Goal: Task Accomplishment & Management: Use online tool/utility

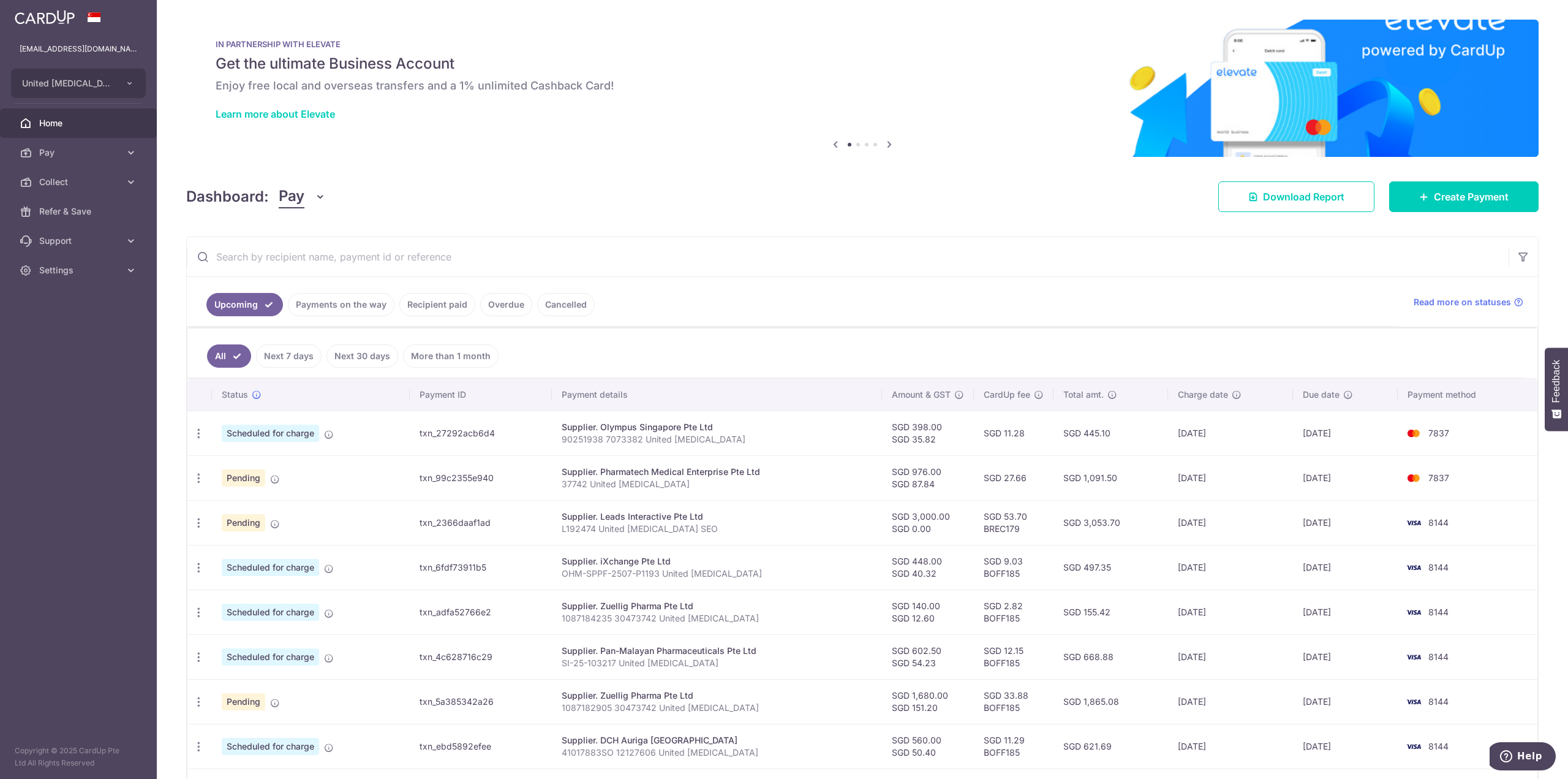
click at [888, 143] on icon at bounding box center [889, 144] width 15 height 15
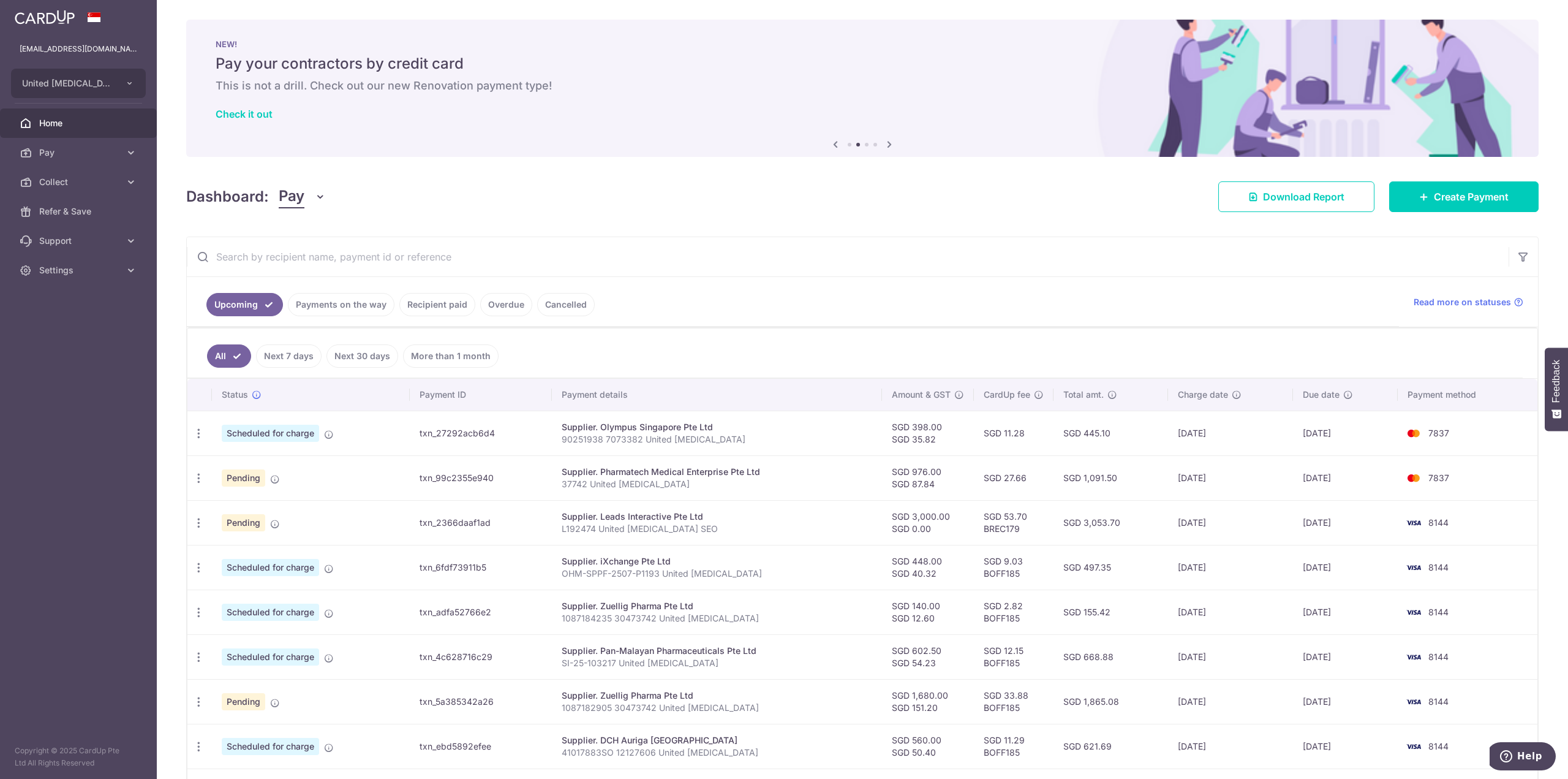
click at [888, 143] on icon at bounding box center [889, 144] width 15 height 15
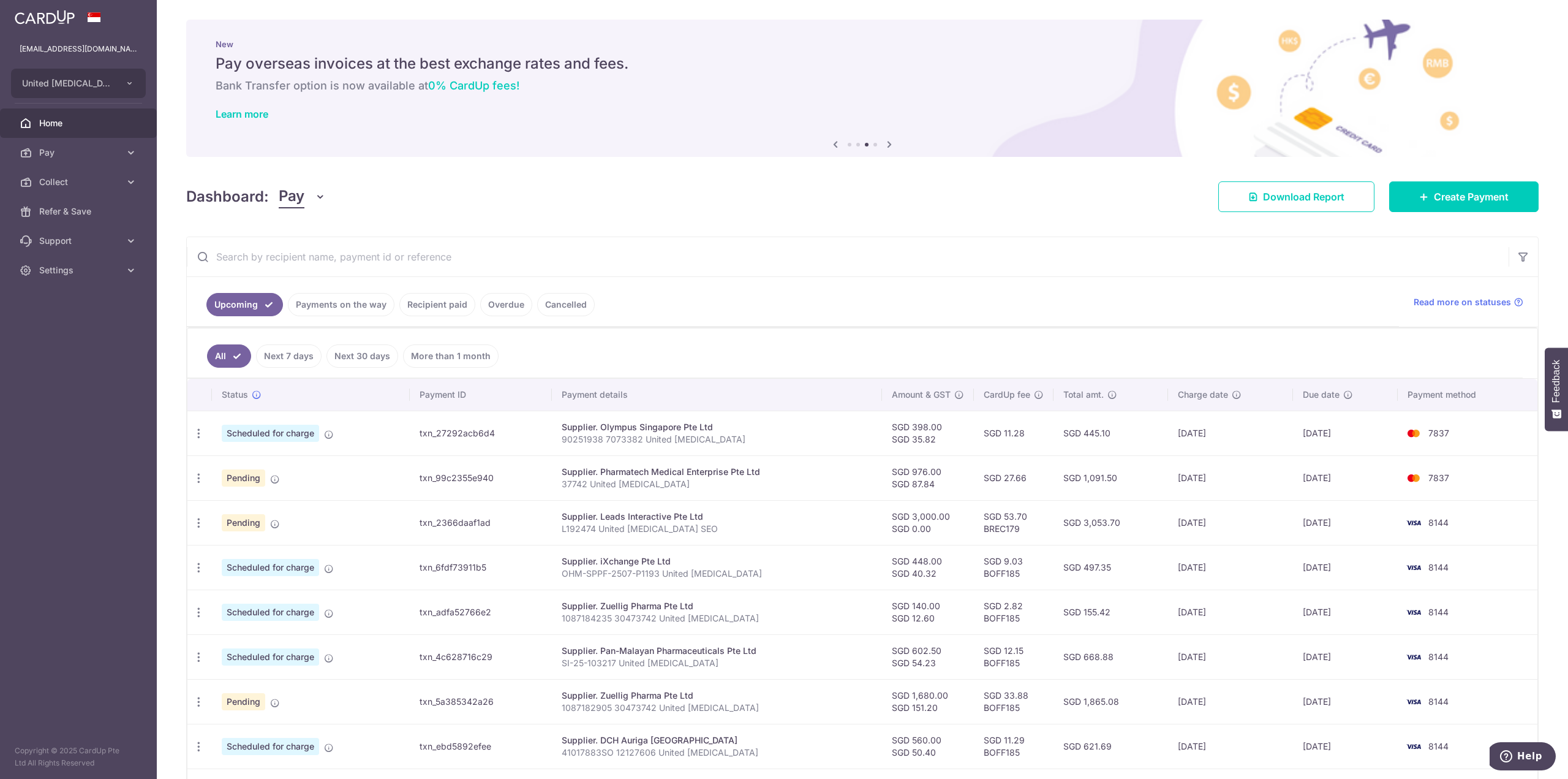
click at [888, 143] on icon at bounding box center [889, 144] width 15 height 15
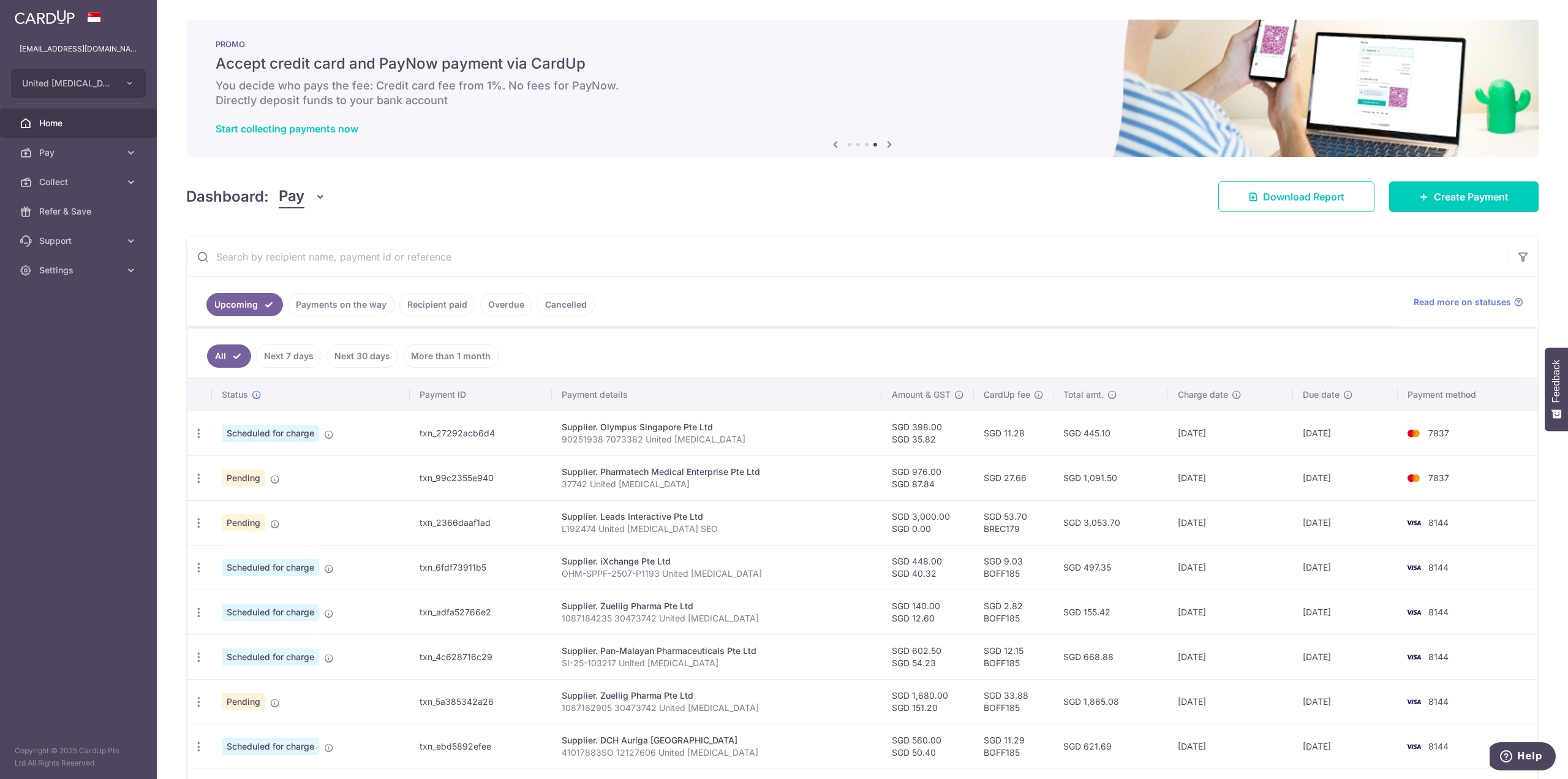
click at [890, 142] on icon at bounding box center [889, 144] width 15 height 15
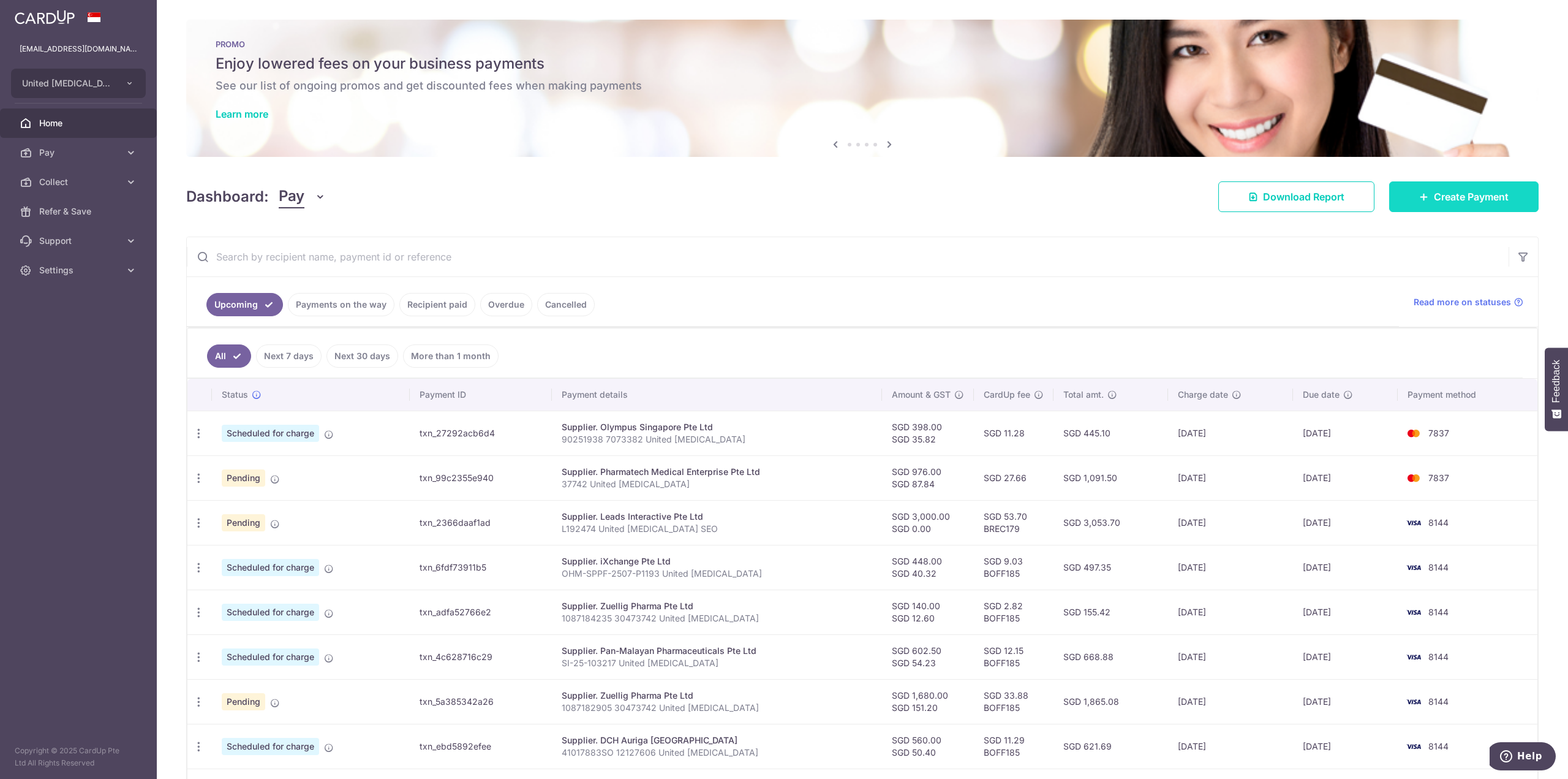
click at [1438, 188] on link "Create Payment" at bounding box center [1464, 197] width 150 height 30
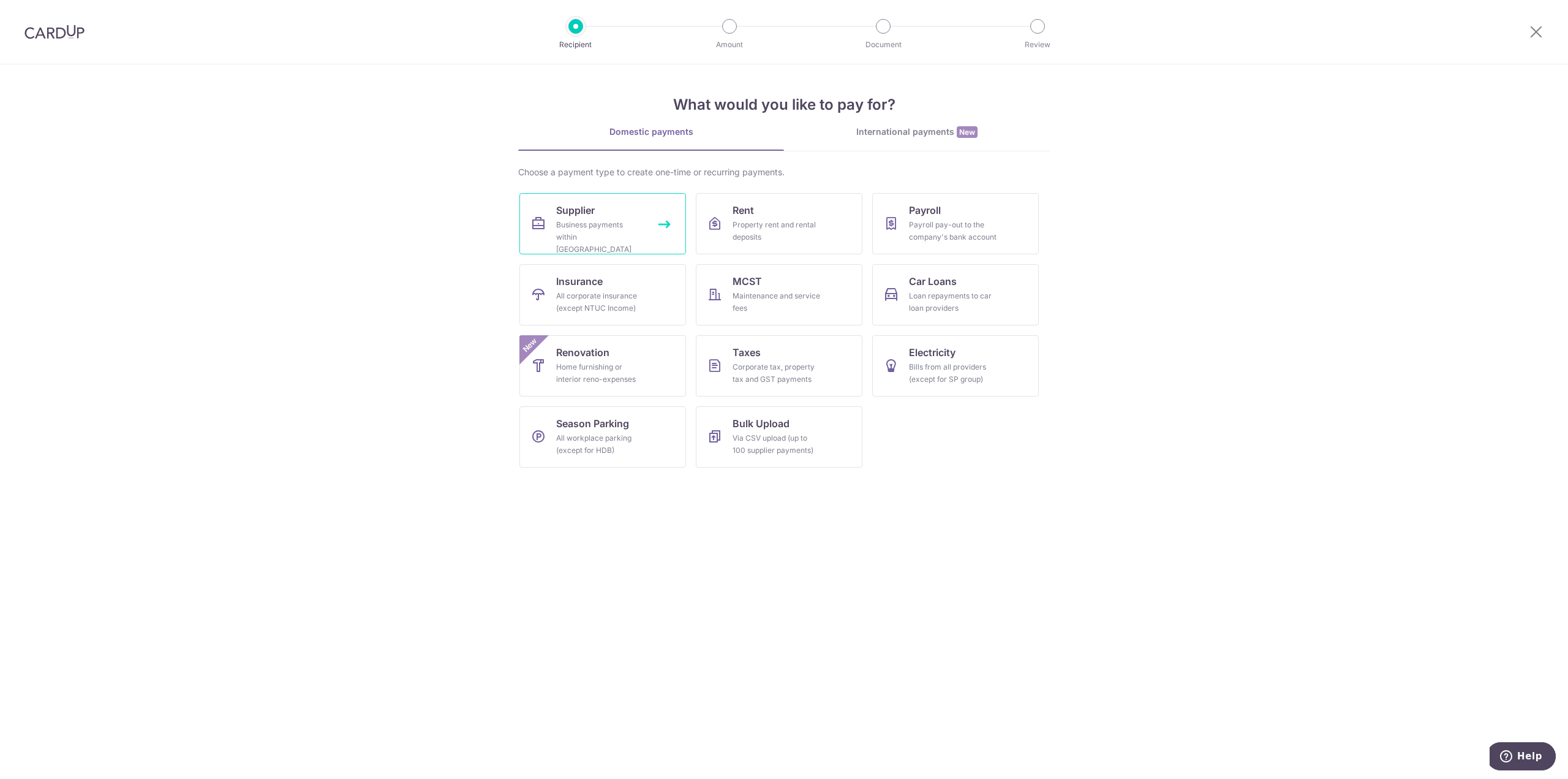
click at [592, 240] on div "Business payments within Singapore" at bounding box center [600, 237] width 88 height 37
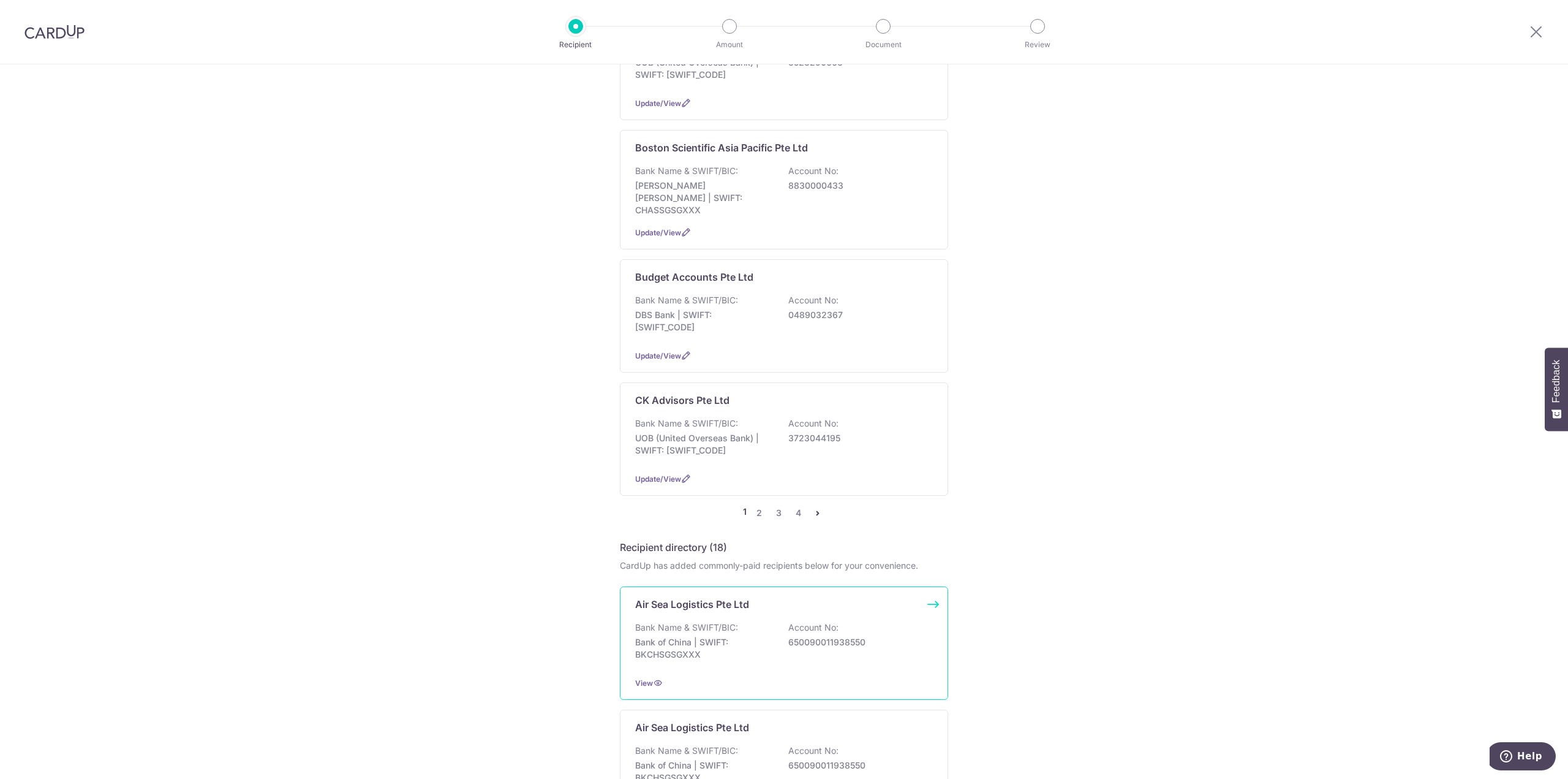
scroll to position [1042, 0]
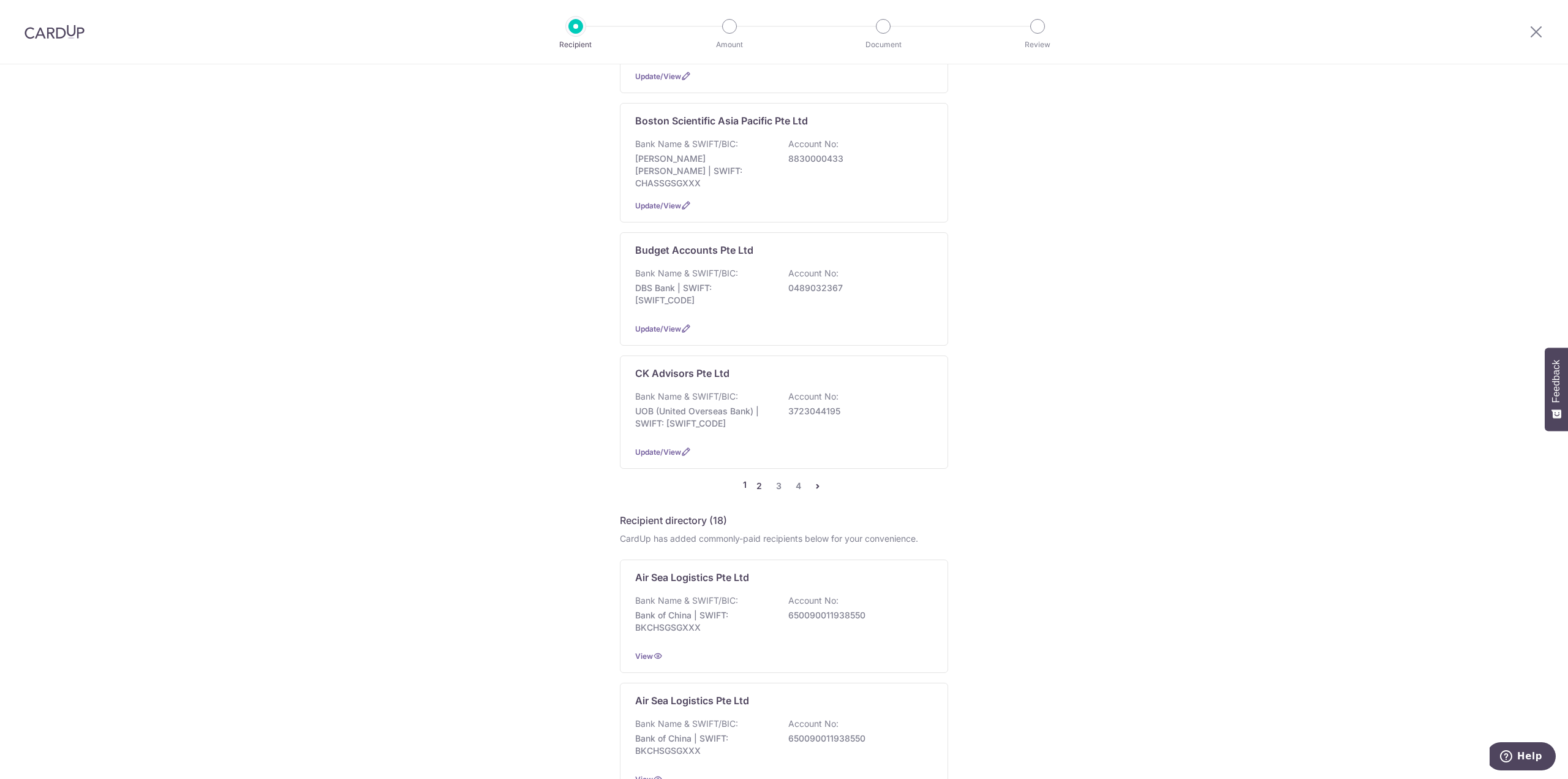
click at [756, 479] on link "2" at bounding box center [759, 486] width 15 height 15
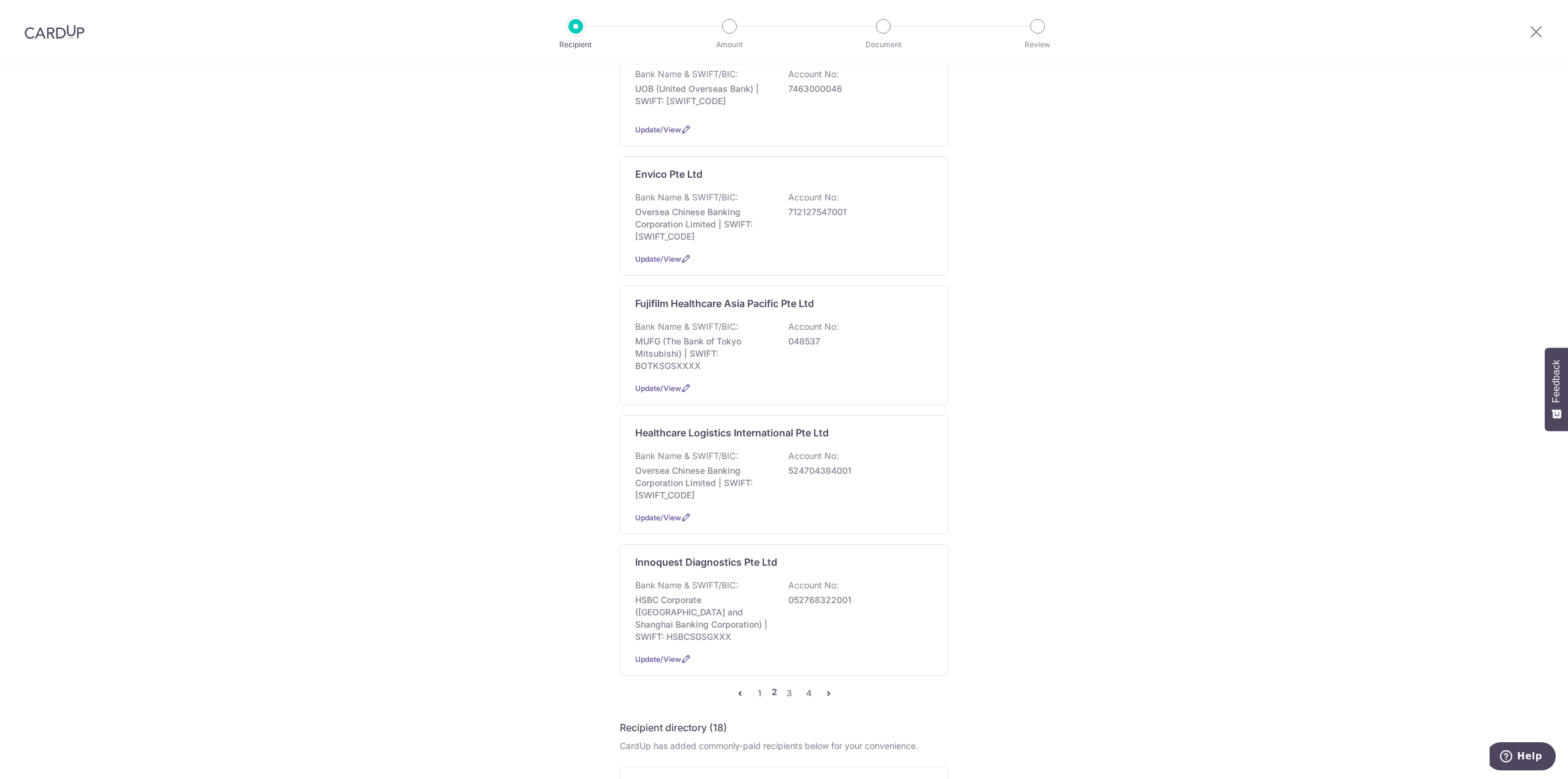
scroll to position [919, 0]
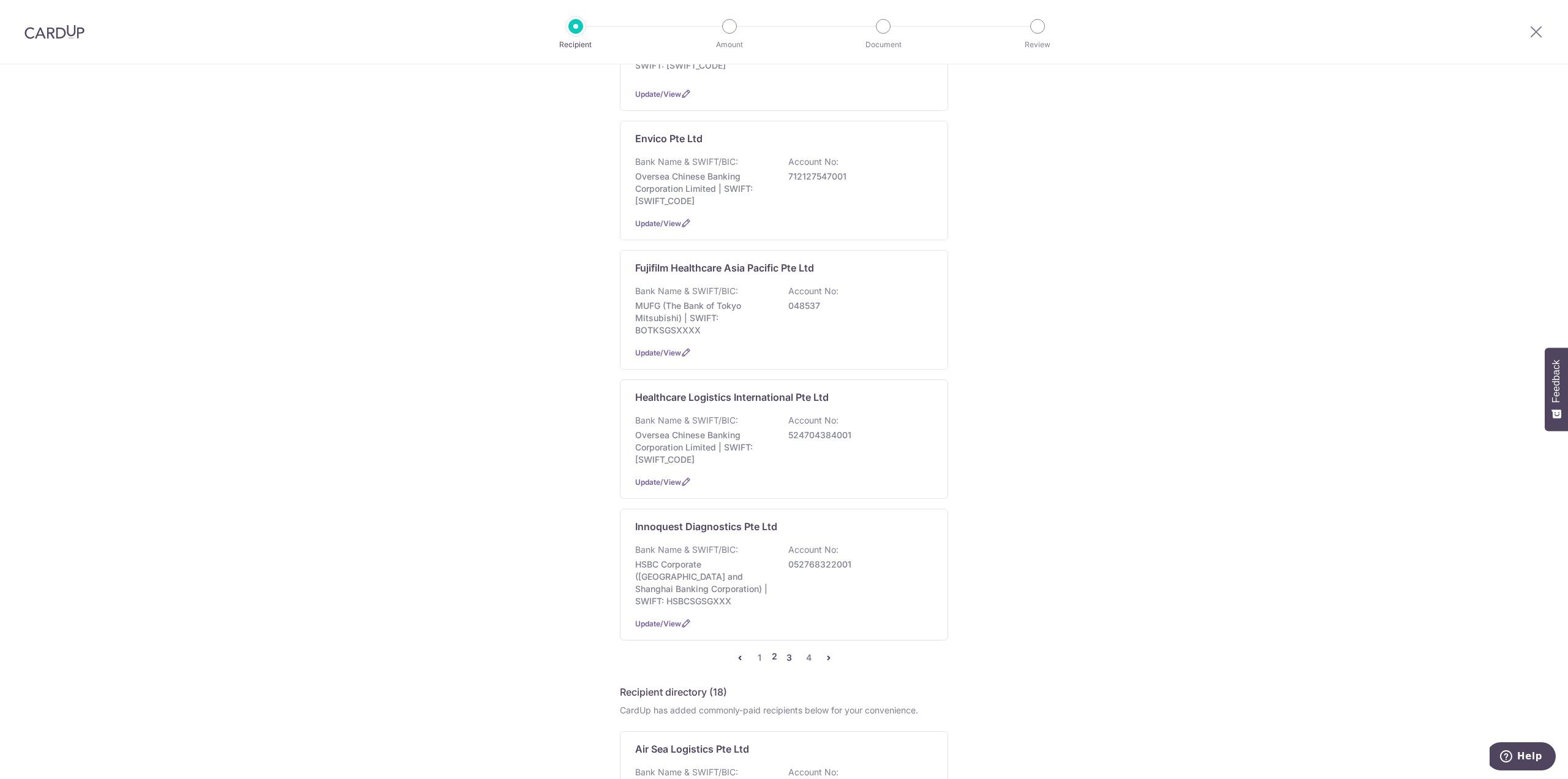
click at [785, 650] on link "3" at bounding box center [789, 657] width 15 height 15
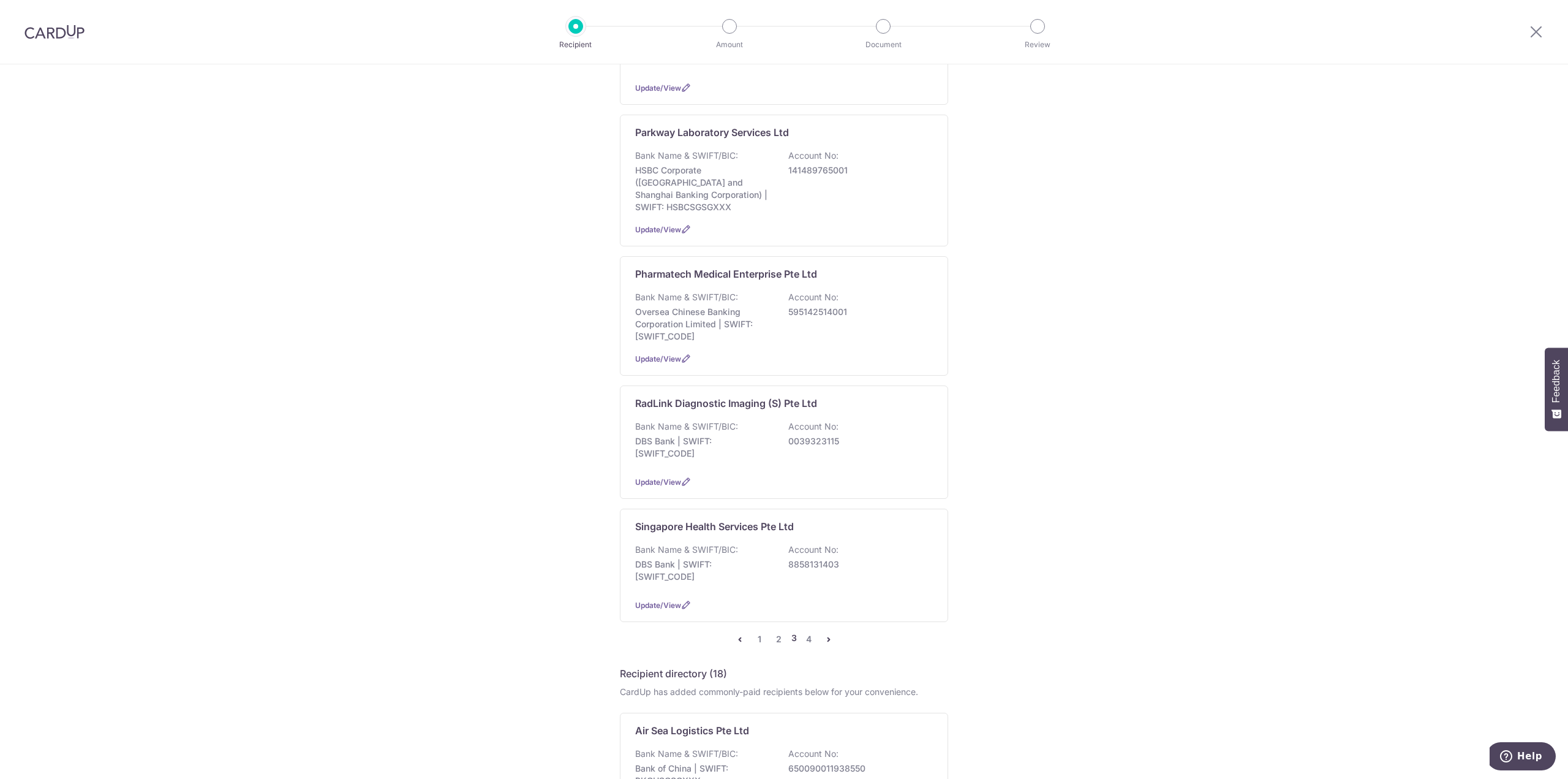
scroll to position [0, 0]
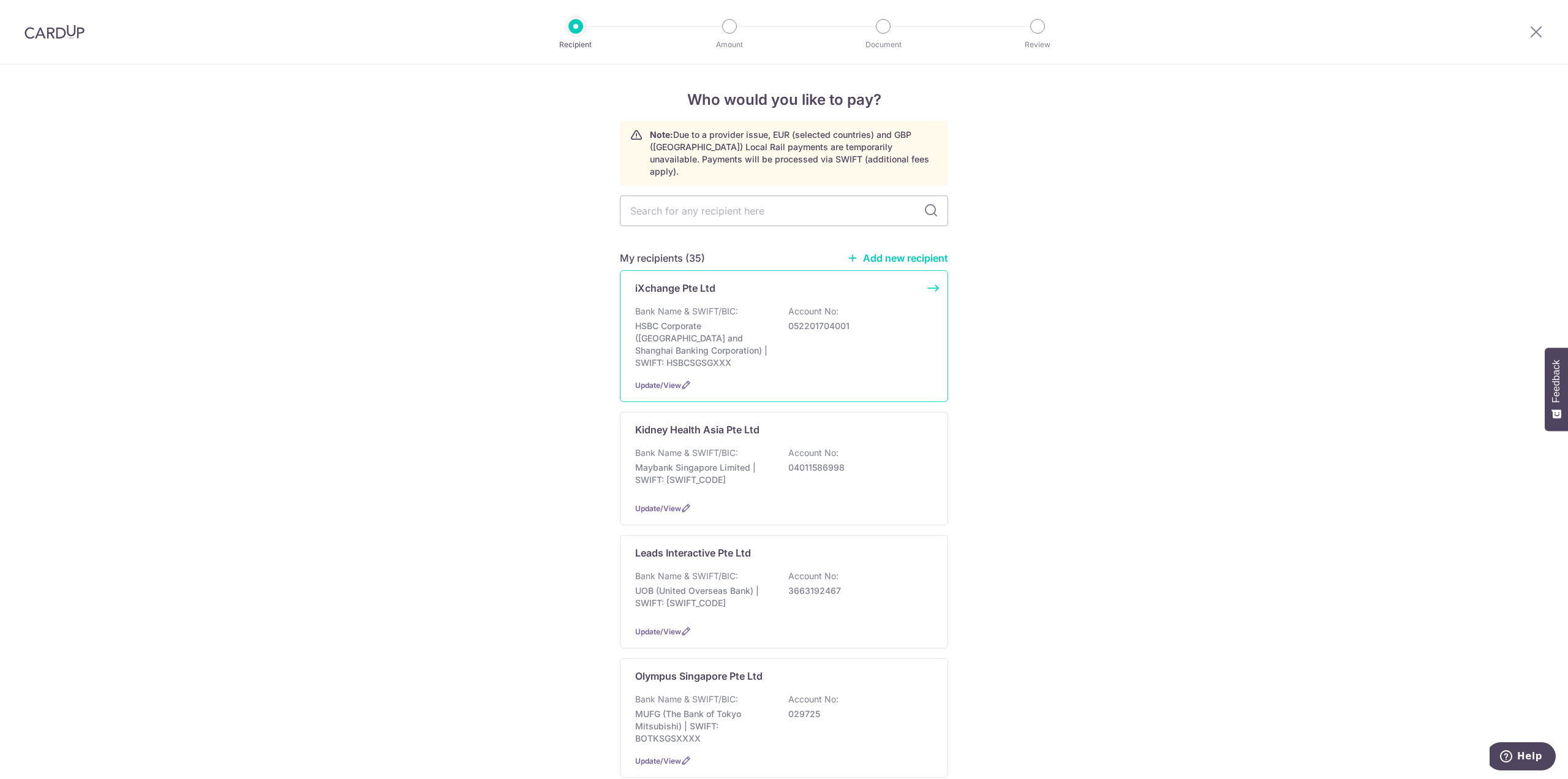
click at [740, 334] on p "HSBC Corporate (Hongkong and Shanghai Banking Corporation) | SWIFT: HSBCSGSGXXX" at bounding box center [704, 344] width 137 height 49
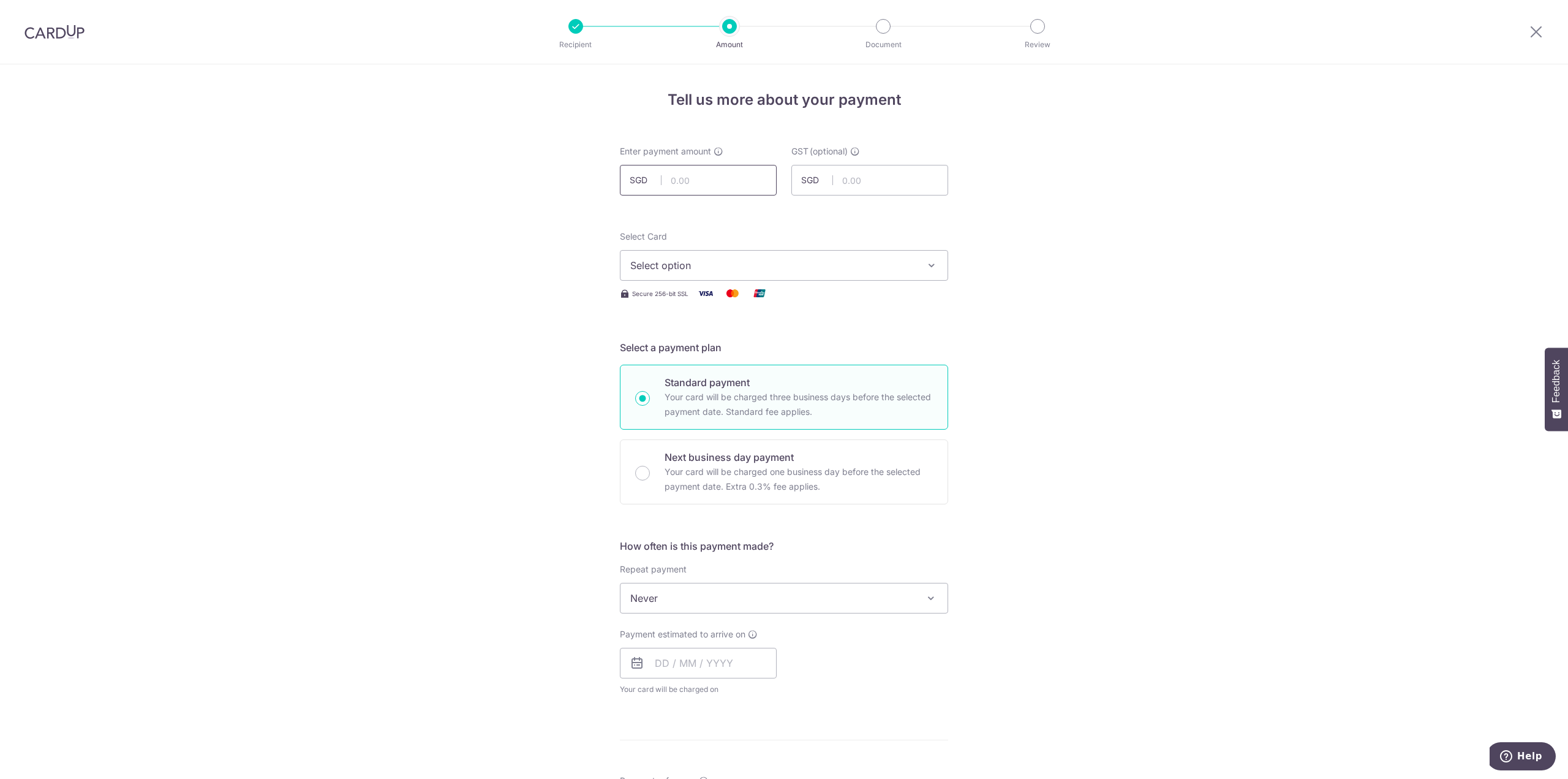
click at [712, 180] on input "text" at bounding box center [698, 180] width 157 height 30
type input "368.00"
type input "33.12"
click at [738, 269] on span "Select option" at bounding box center [773, 265] width 285 height 15
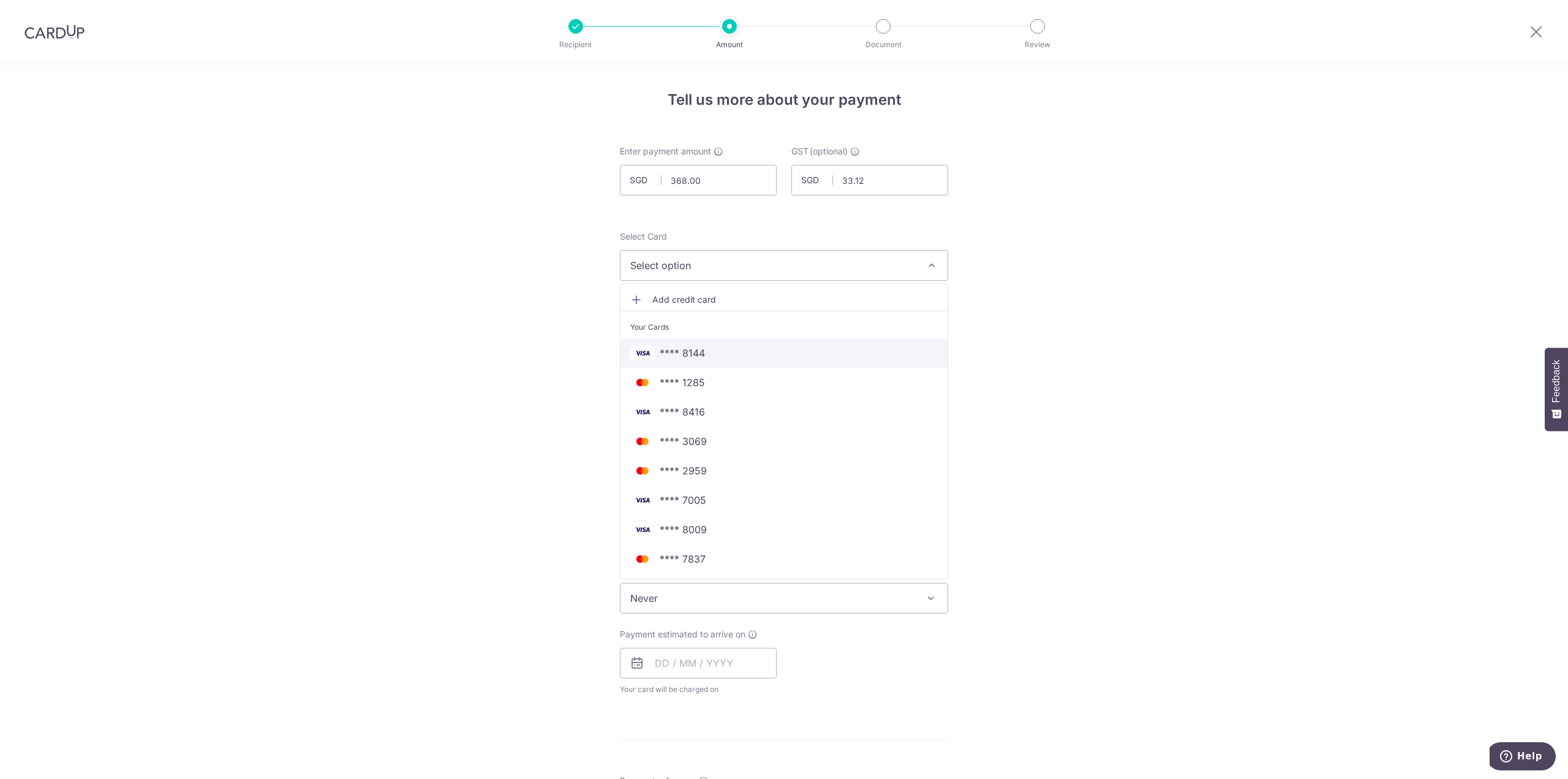
click at [722, 350] on span "**** 8144" at bounding box center [784, 353] width 308 height 15
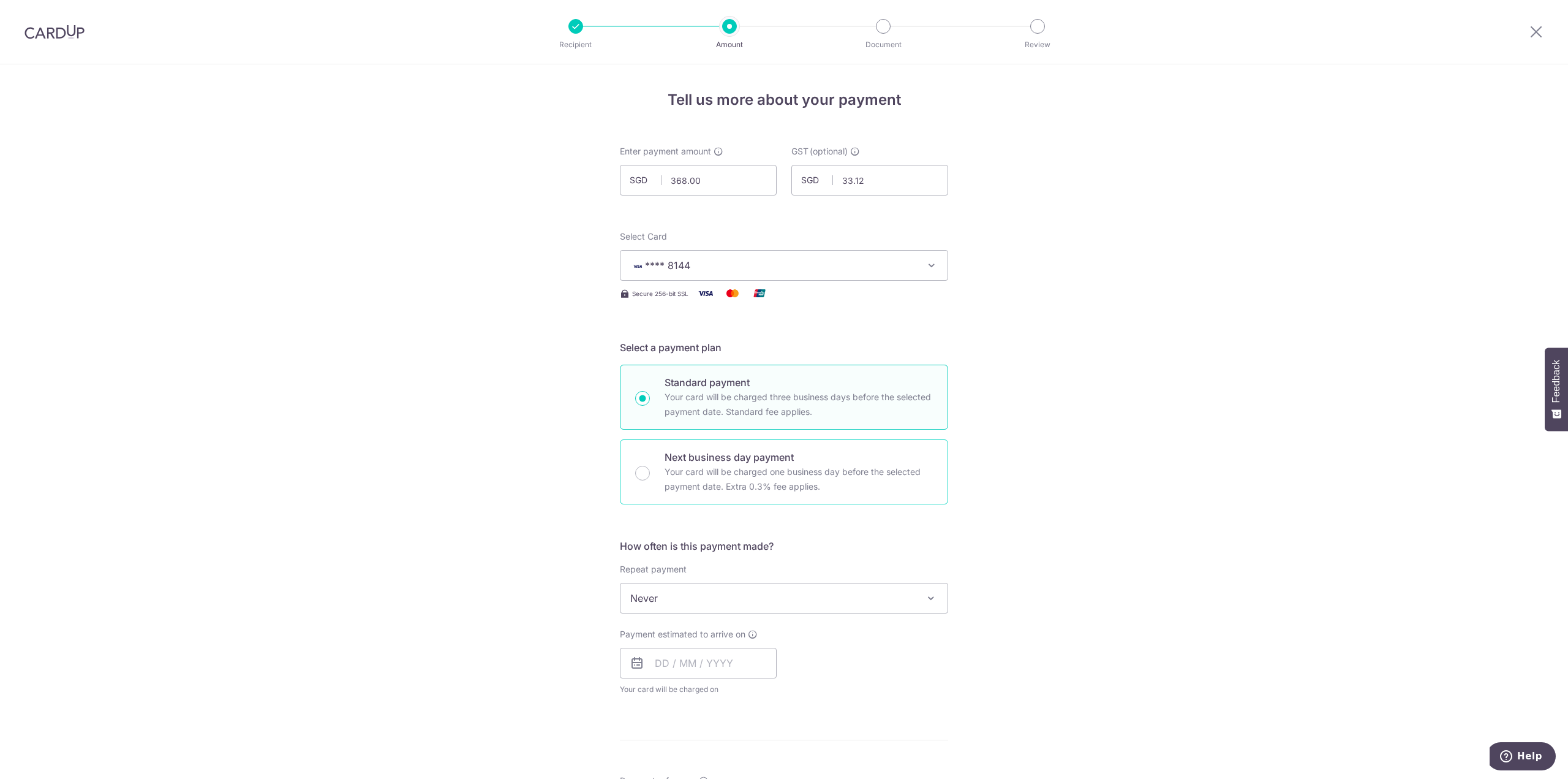
scroll to position [184, 0]
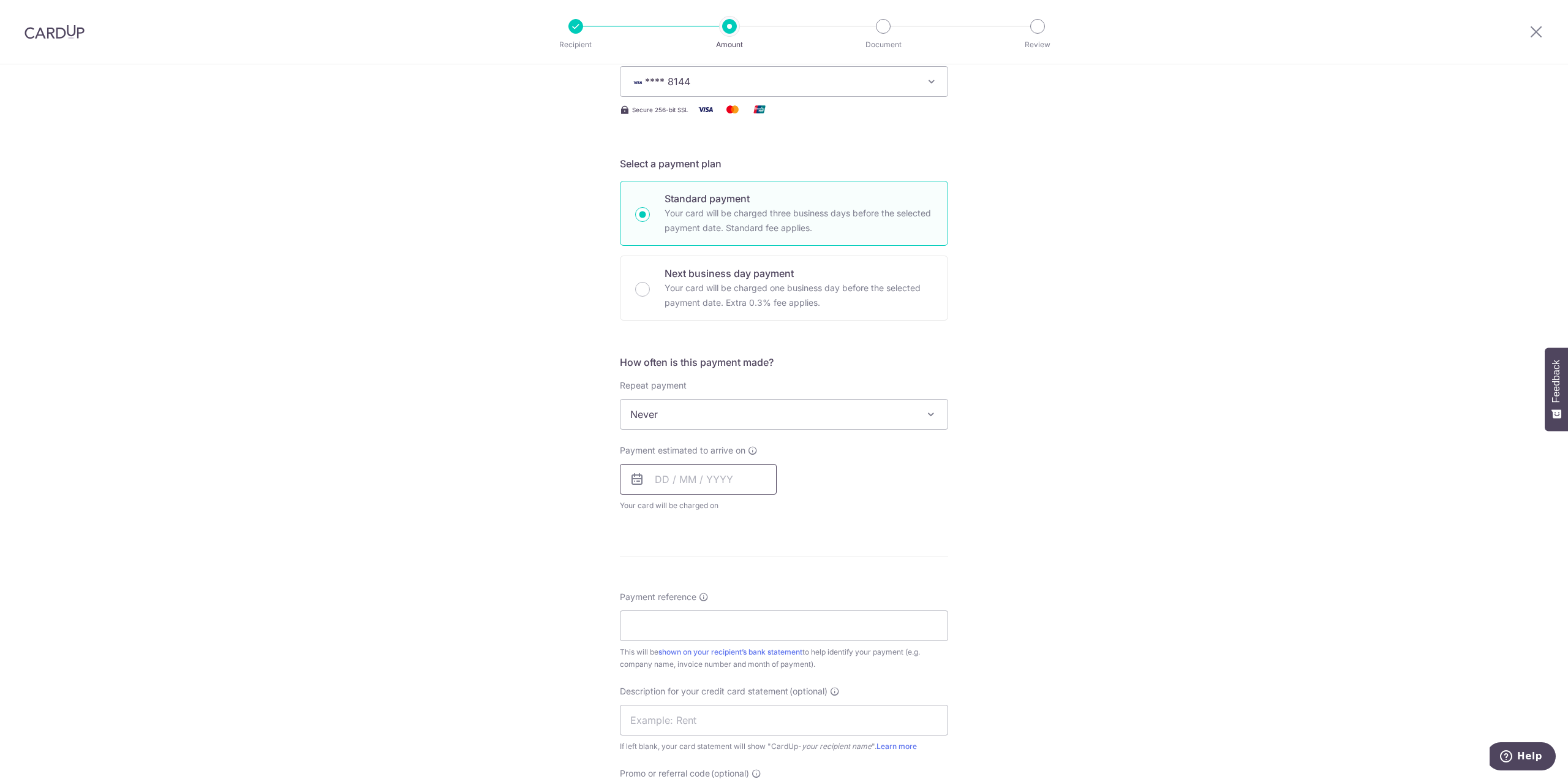
click at [717, 483] on input "text" at bounding box center [698, 479] width 157 height 30
click at [792, 511] on link "Next" at bounding box center [793, 512] width 15 height 15
click at [693, 665] on link "30" at bounding box center [694, 664] width 19 height 19
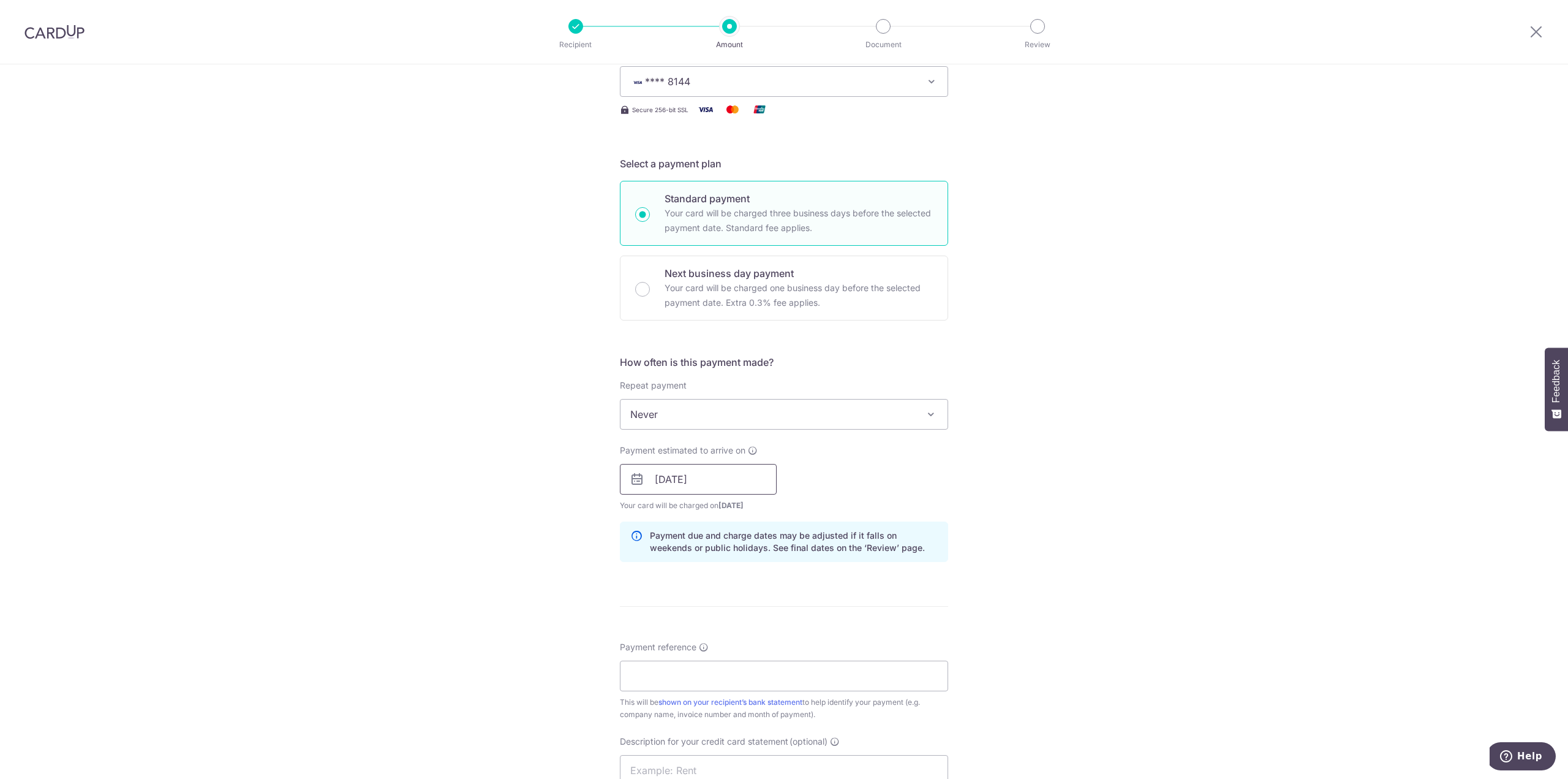
click at [745, 479] on input "30/12/2025" at bounding box center [698, 479] width 157 height 30
click at [667, 661] on link "29" at bounding box center [669, 664] width 19 height 19
click at [891, 76] on span "**** 8144" at bounding box center [773, 81] width 285 height 15
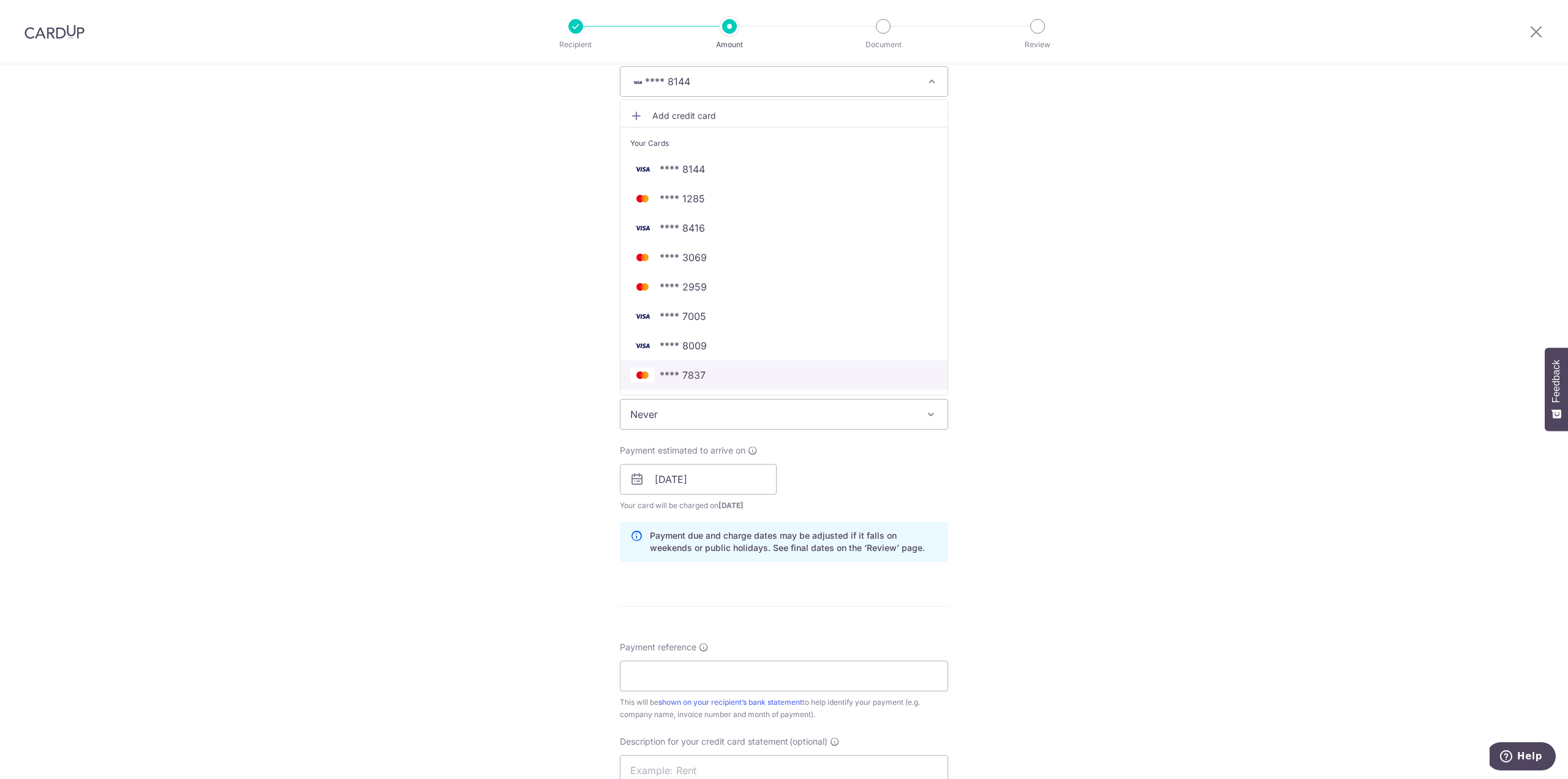
click at [712, 377] on span "**** 7837" at bounding box center [784, 374] width 308 height 15
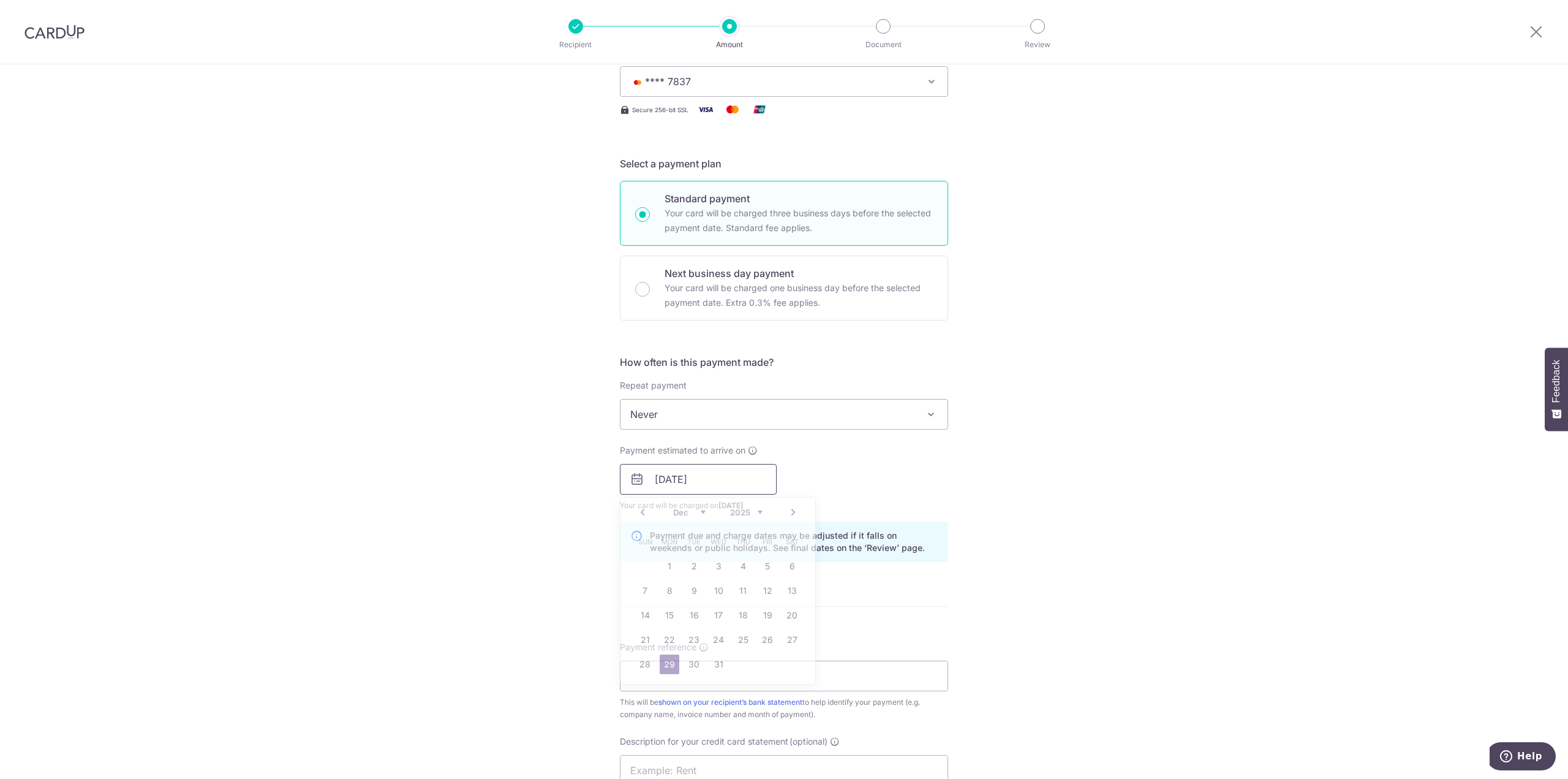
click at [728, 482] on input "29/12/2025" at bounding box center [698, 479] width 157 height 30
click at [697, 634] on link "23" at bounding box center [694, 640] width 19 height 19
click at [728, 473] on input "23/12/2025" at bounding box center [698, 479] width 157 height 30
click at [668, 633] on link "22" at bounding box center [669, 640] width 19 height 19
click at [726, 469] on input "[DATE]" at bounding box center [698, 479] width 157 height 30
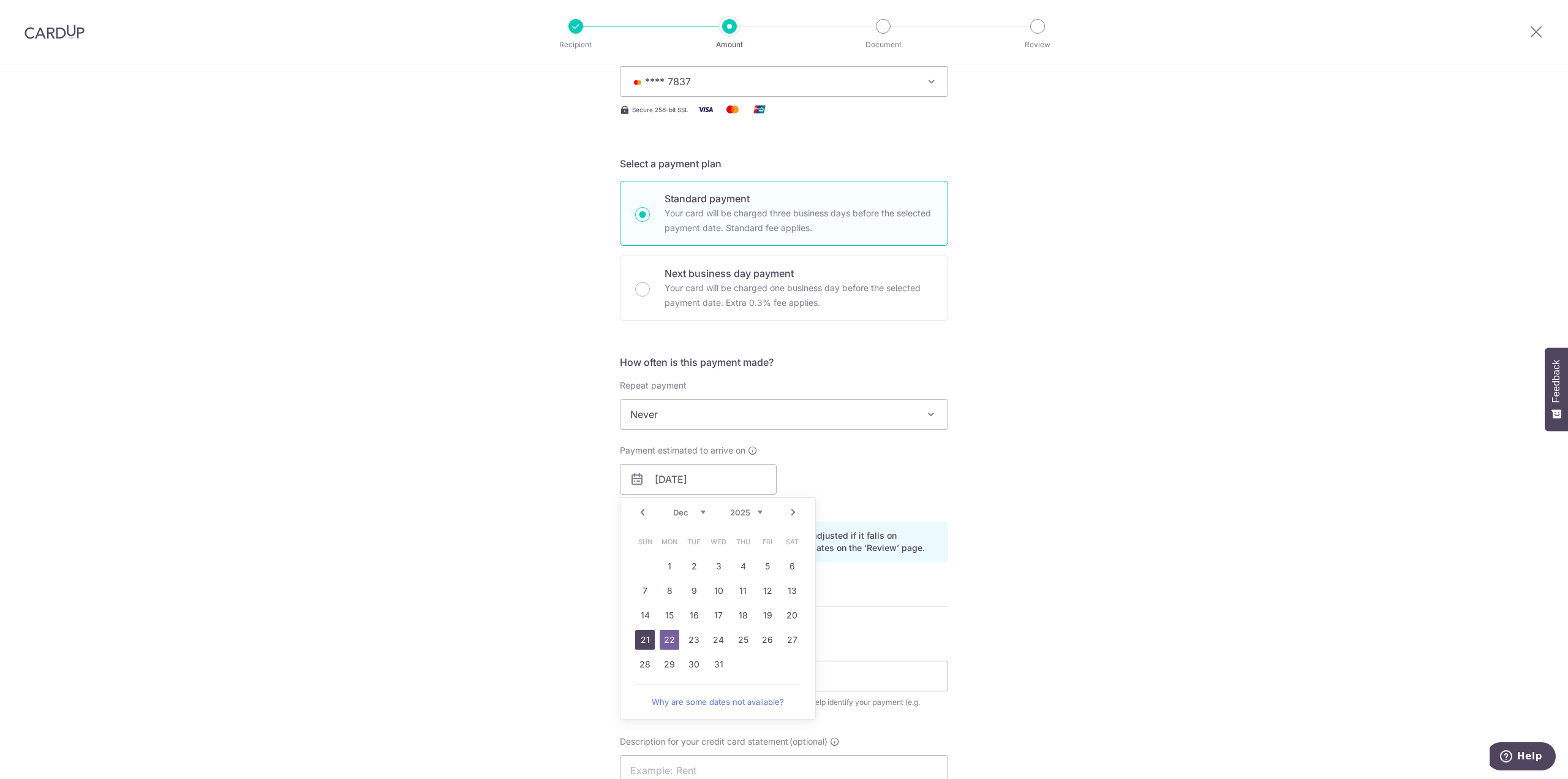
click at [643, 633] on link "21" at bounding box center [645, 640] width 19 height 19
click at [748, 468] on input "21/12/2025" at bounding box center [698, 479] width 157 height 30
click at [791, 613] on link "20" at bounding box center [792, 615] width 19 height 19
click at [738, 476] on input "20/12/2025" at bounding box center [698, 479] width 157 height 30
click at [772, 611] on link "19" at bounding box center [768, 615] width 19 height 19
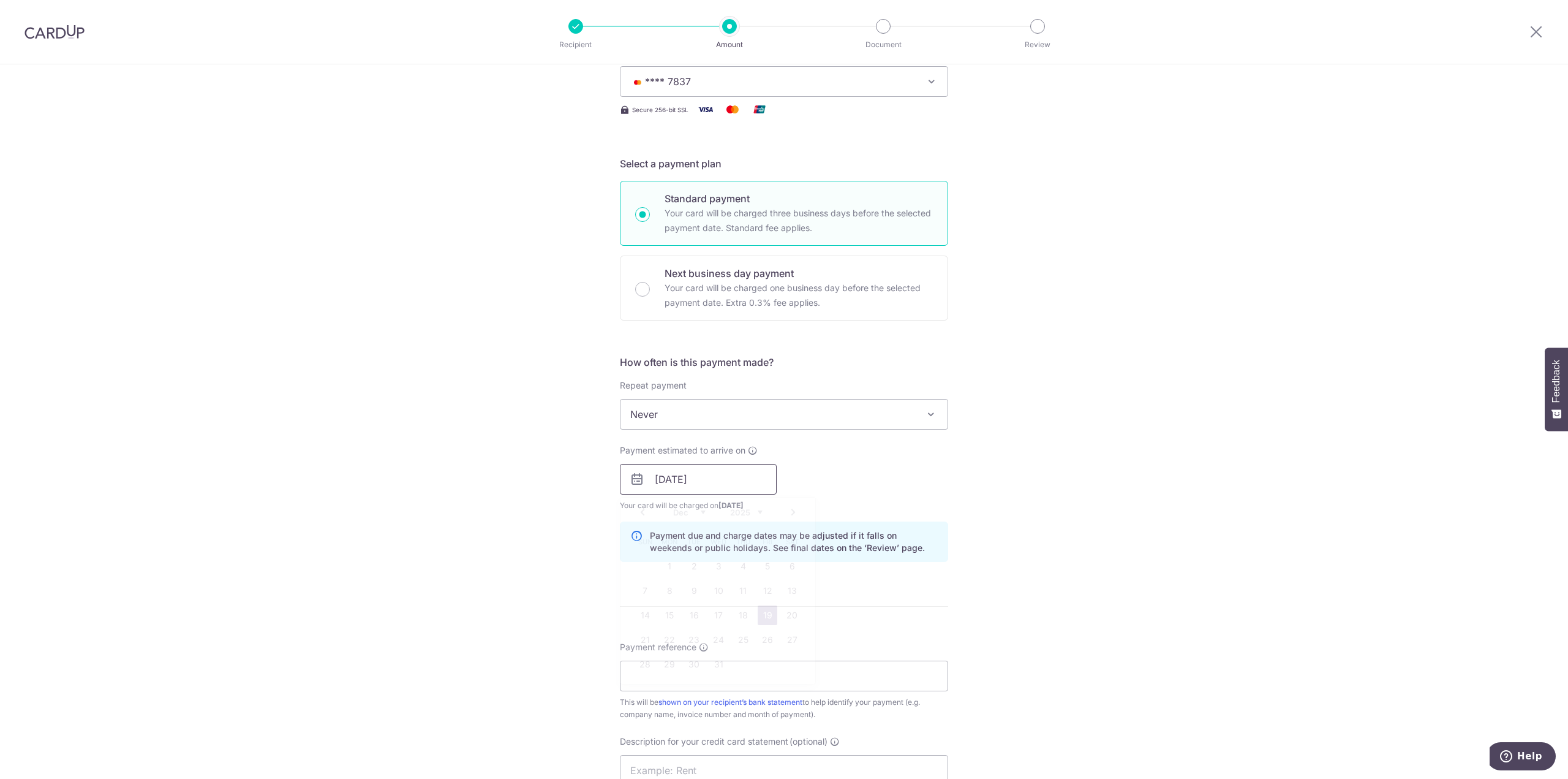
click at [743, 480] on input "[DATE]" at bounding box center [698, 479] width 157 height 30
click at [737, 606] on link "18" at bounding box center [743, 615] width 19 height 19
click at [718, 478] on input "18/12/2025" at bounding box center [698, 479] width 157 height 30
click at [767, 611] on link "19" at bounding box center [768, 615] width 19 height 19
type input "[DATE]"
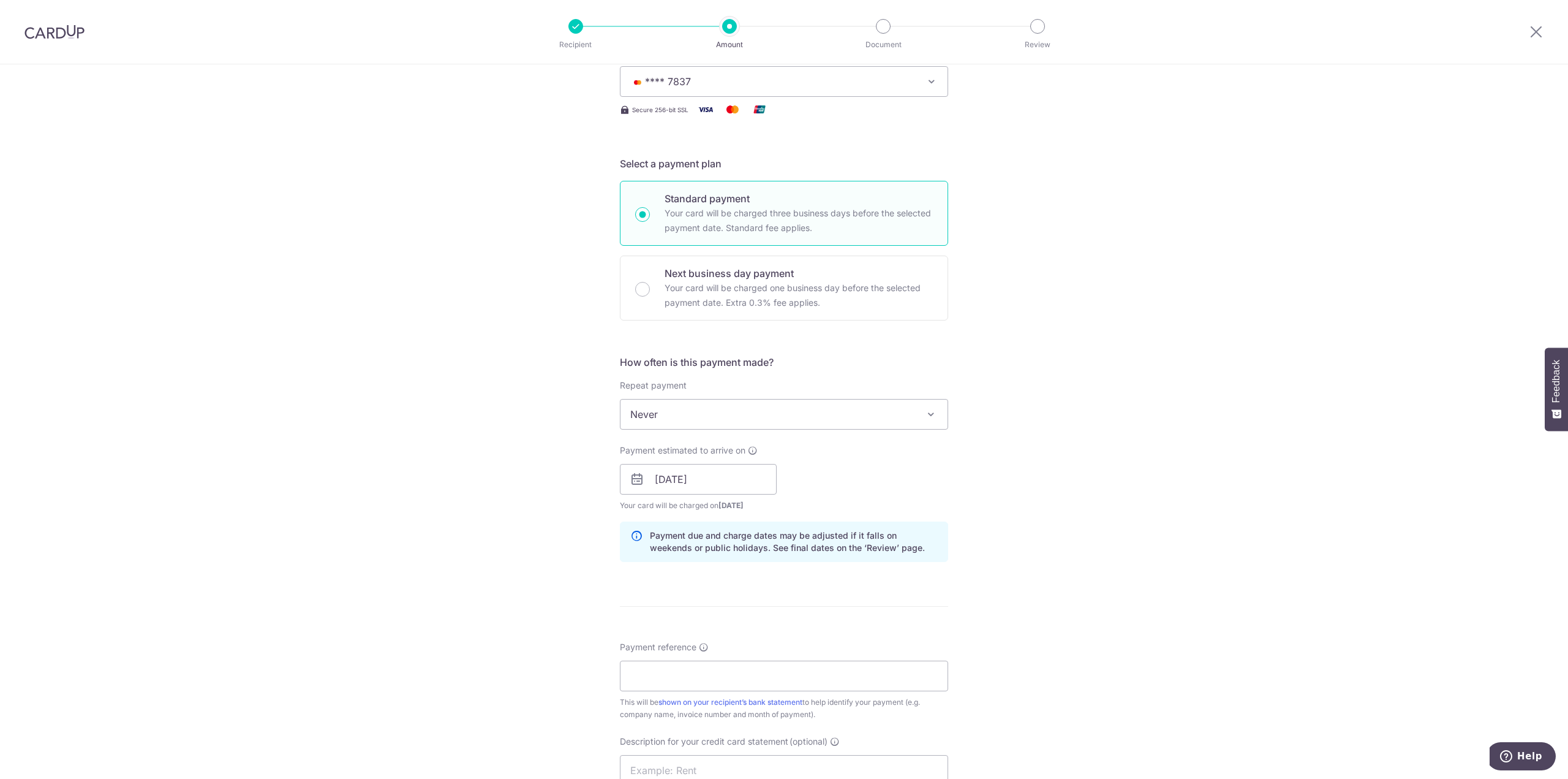
scroll to position [367, 0]
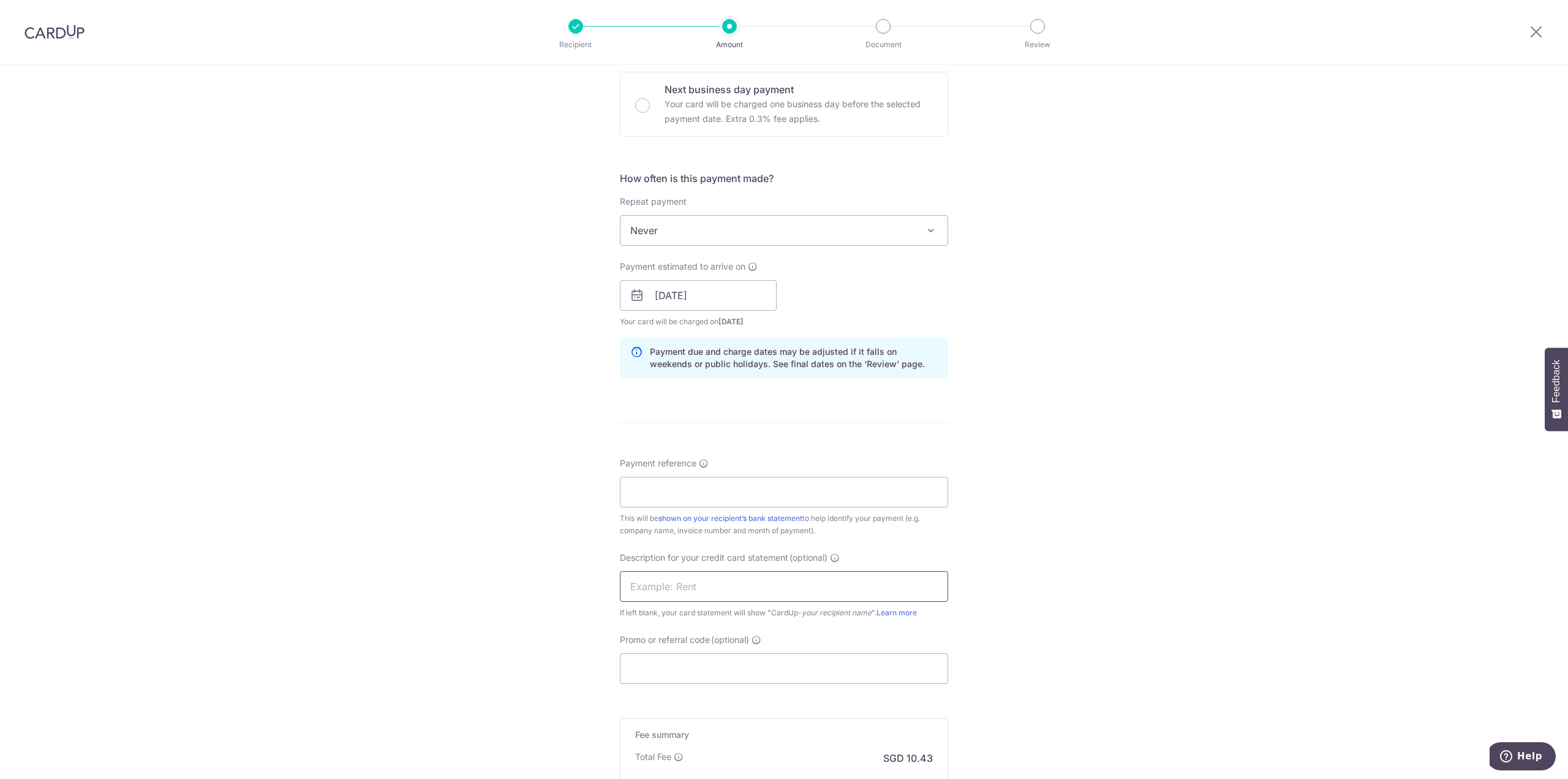
click at [727, 588] on input "text" at bounding box center [784, 586] width 328 height 30
click at [716, 488] on input "Payment reference" at bounding box center [784, 492] width 328 height 30
type input "OHMSP17827 United [MEDICAL_DATA]"
type input "Clinic CUp iXch"
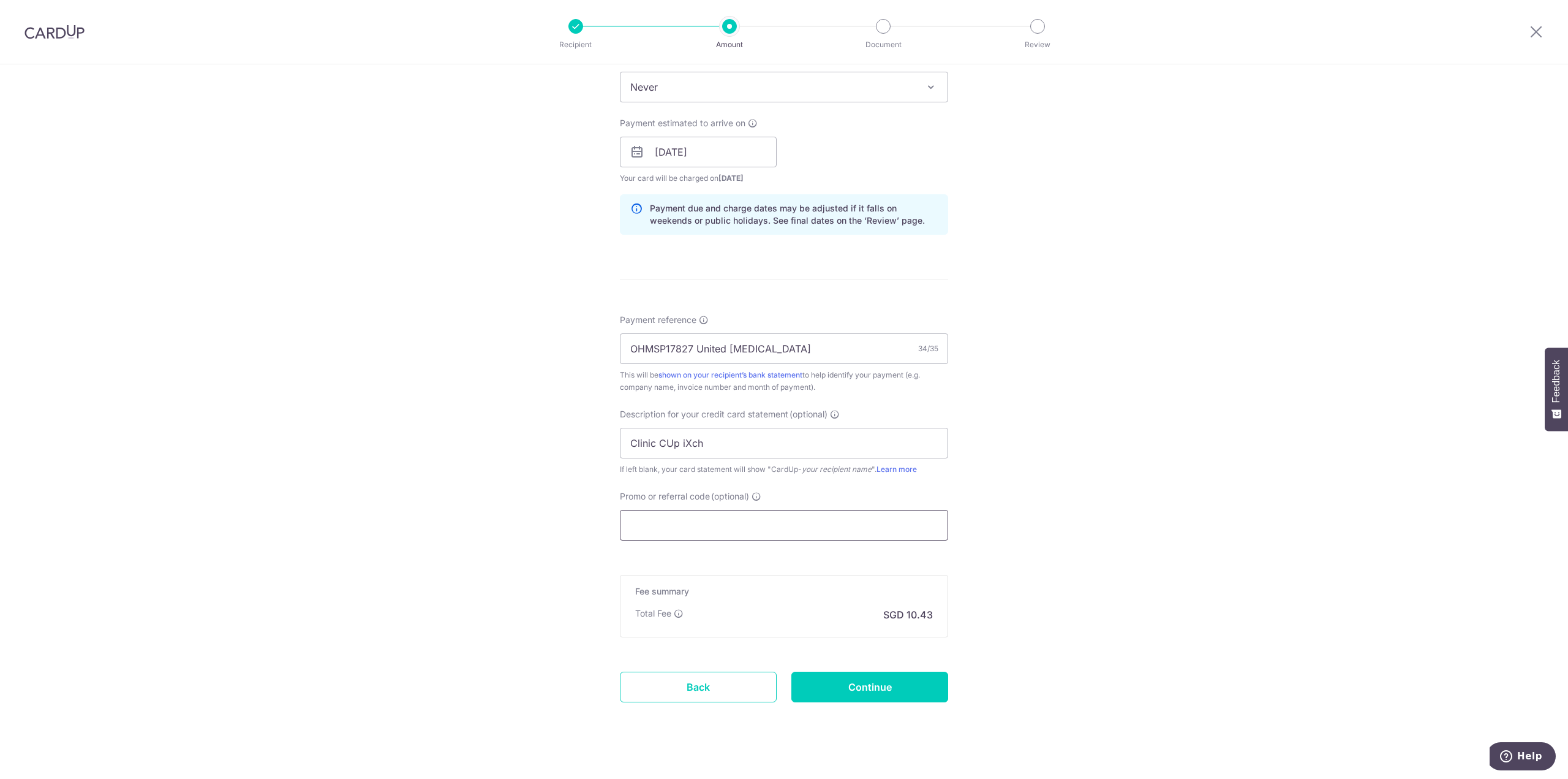
scroll to position [523, 0]
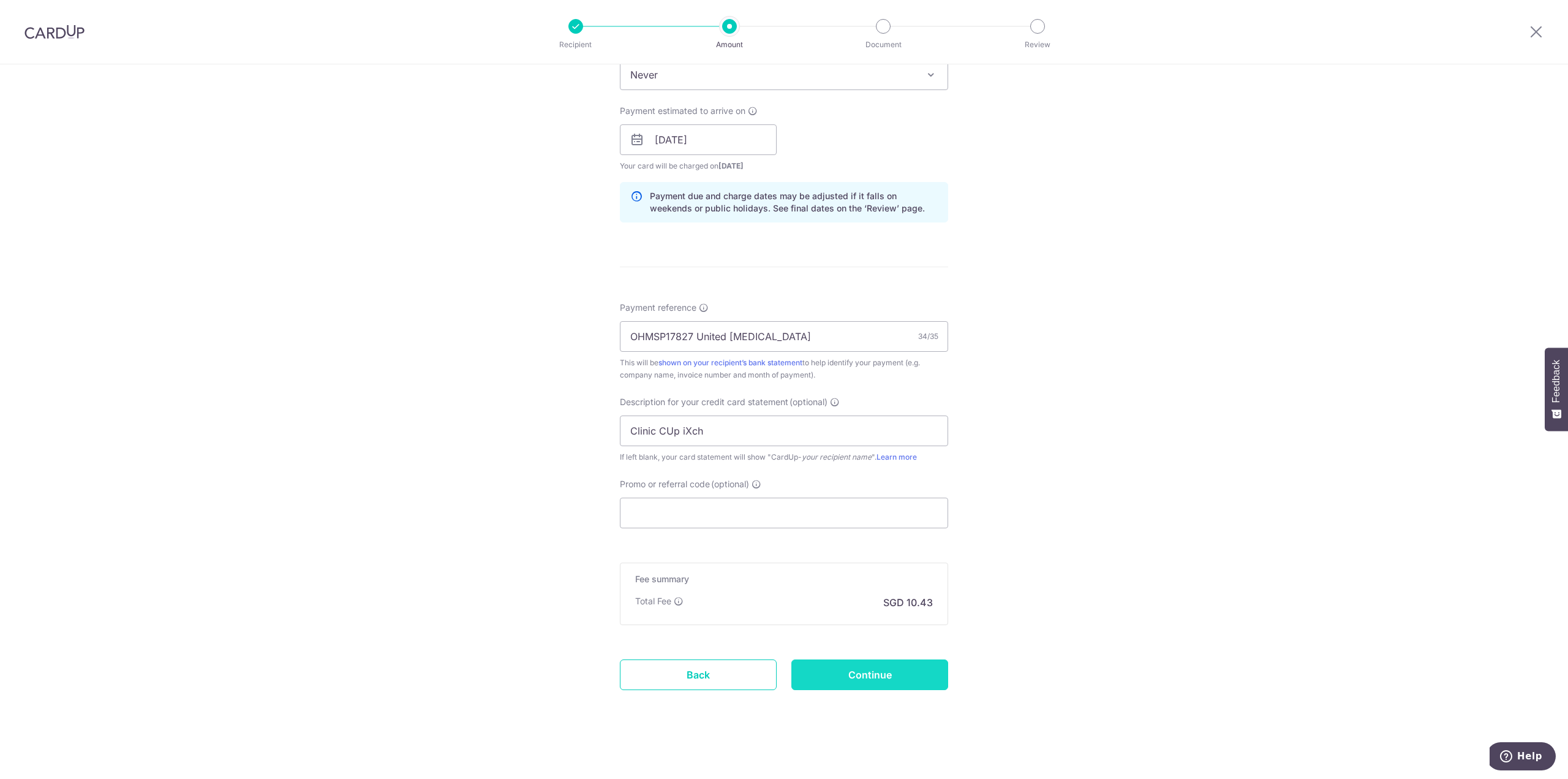
click at [897, 676] on input "Continue" at bounding box center [870, 674] width 157 height 30
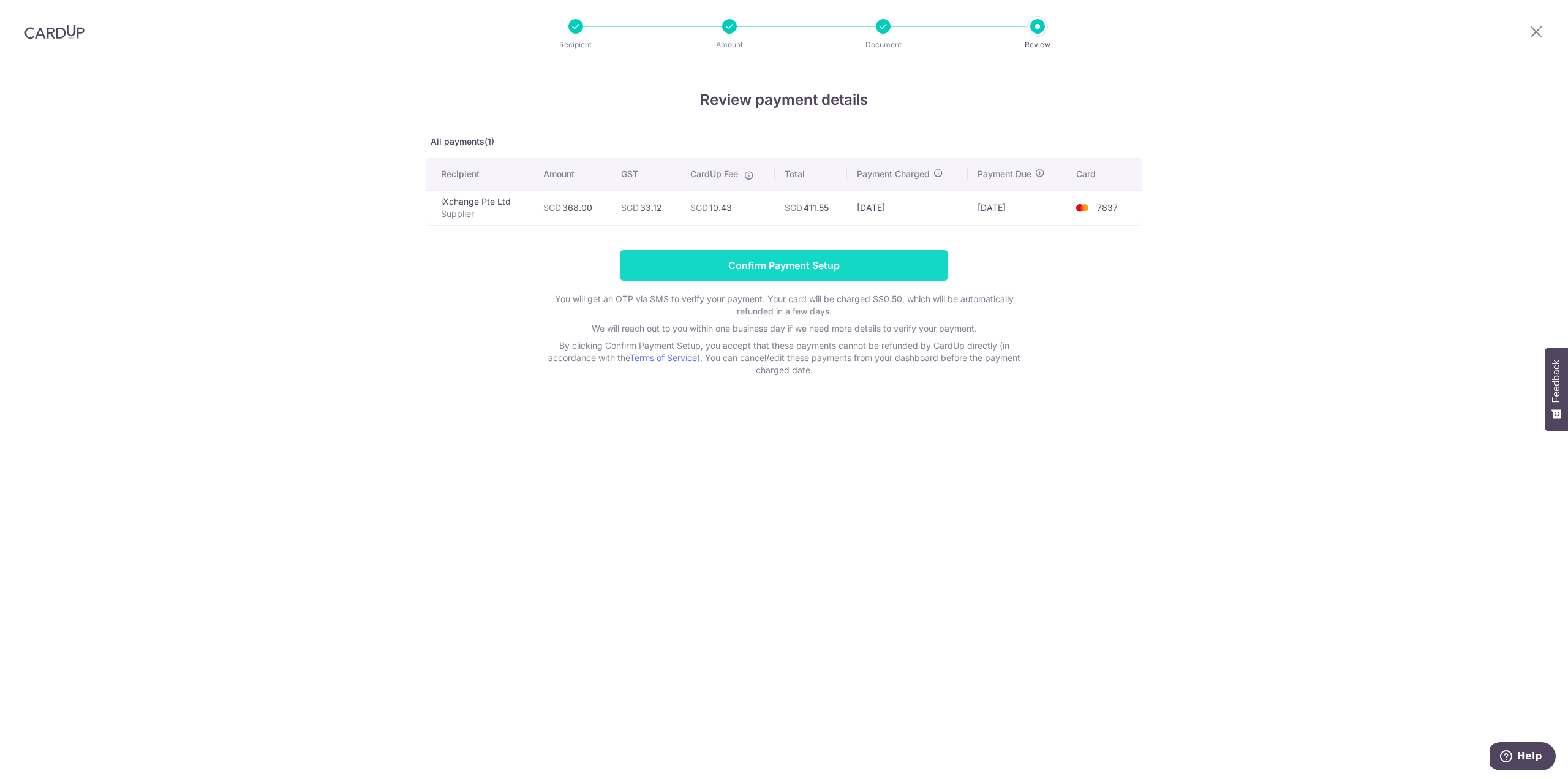
click at [862, 269] on input "Confirm Payment Setup" at bounding box center [784, 265] width 328 height 30
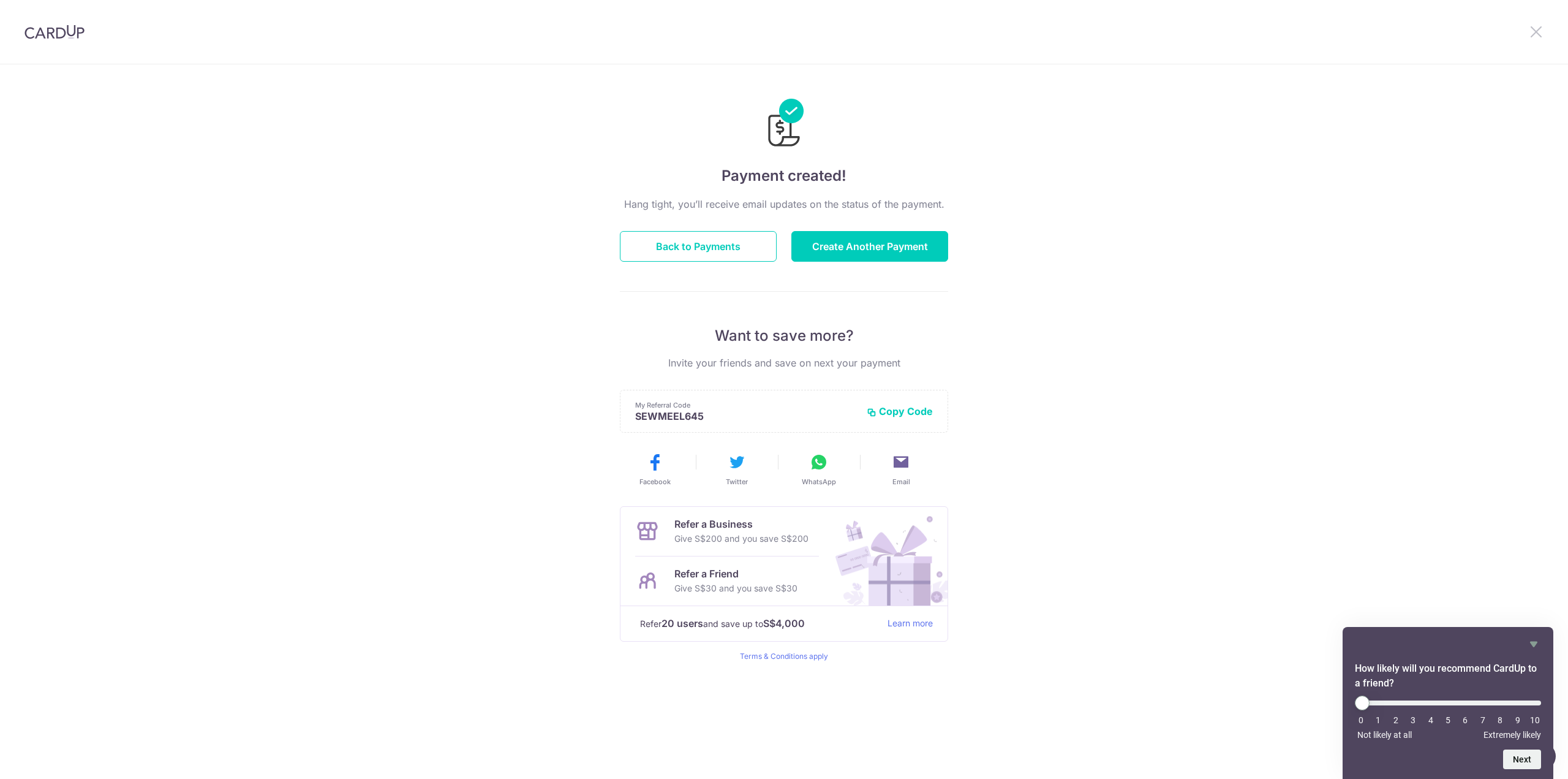
click at [1539, 33] on icon at bounding box center [1536, 31] width 15 height 15
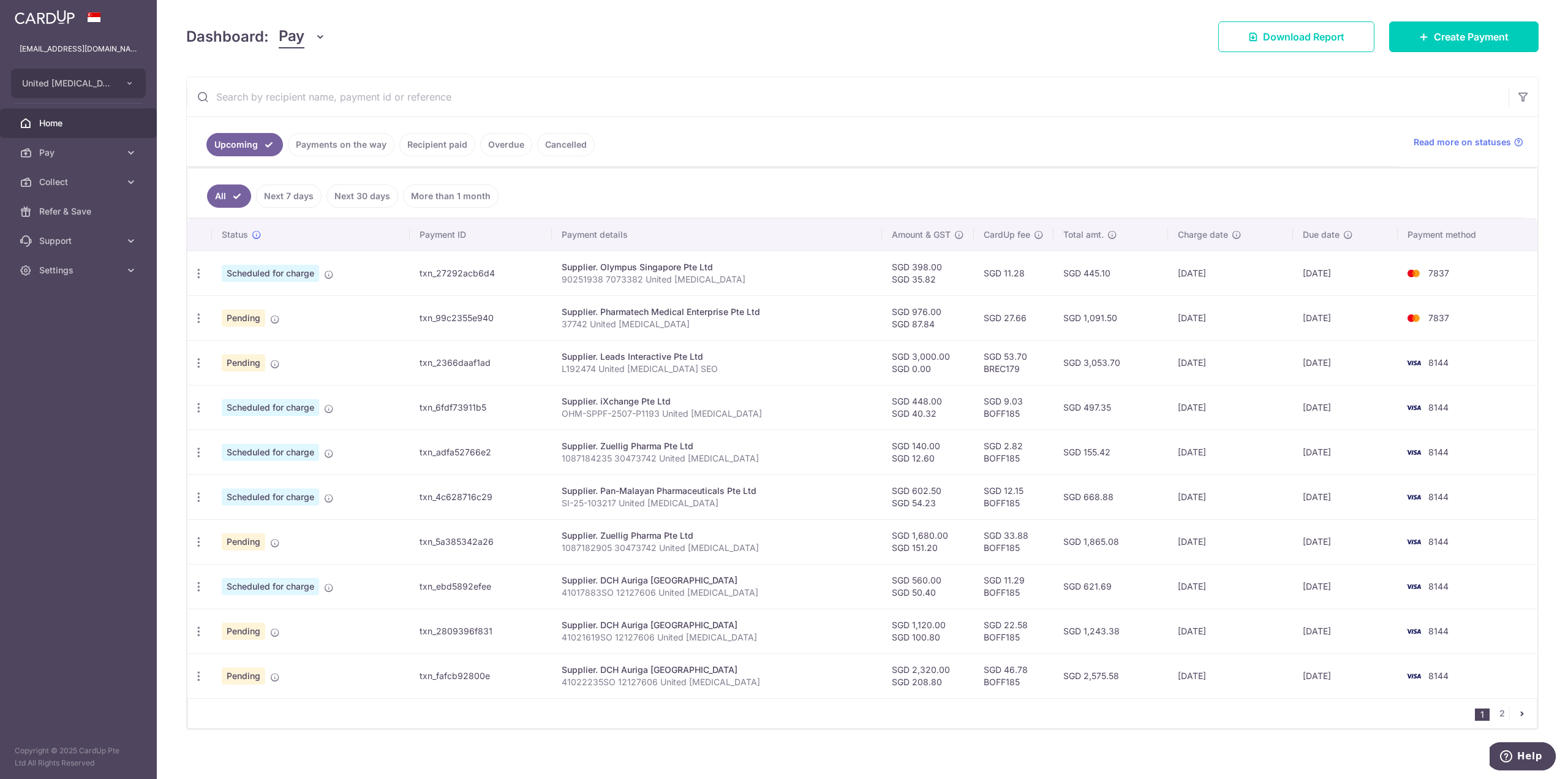
scroll to position [148, 0]
click at [1496, 703] on link "2" at bounding box center [1501, 710] width 15 height 15
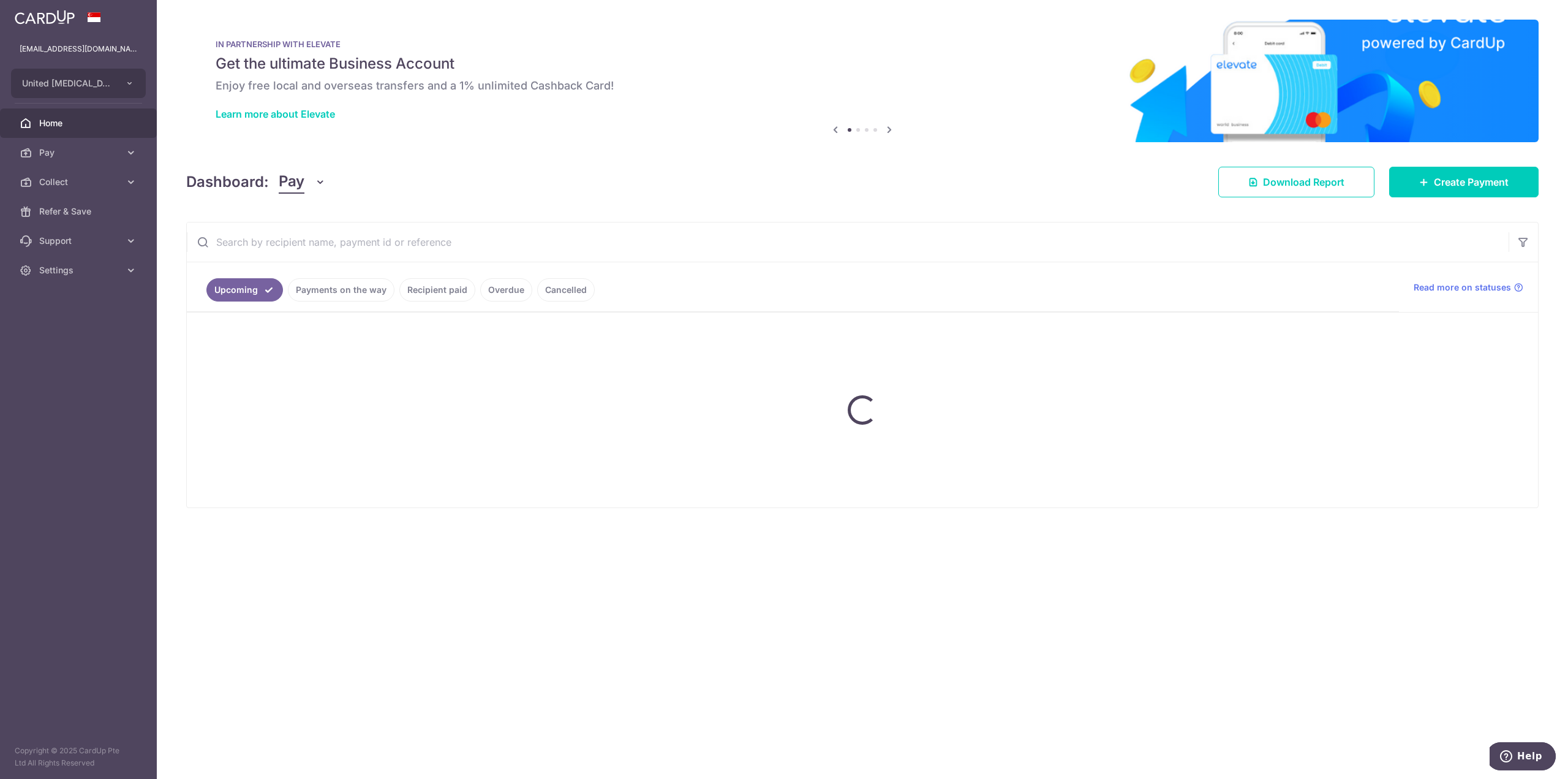
scroll to position [0, 0]
